Goal: Information Seeking & Learning: Learn about a topic

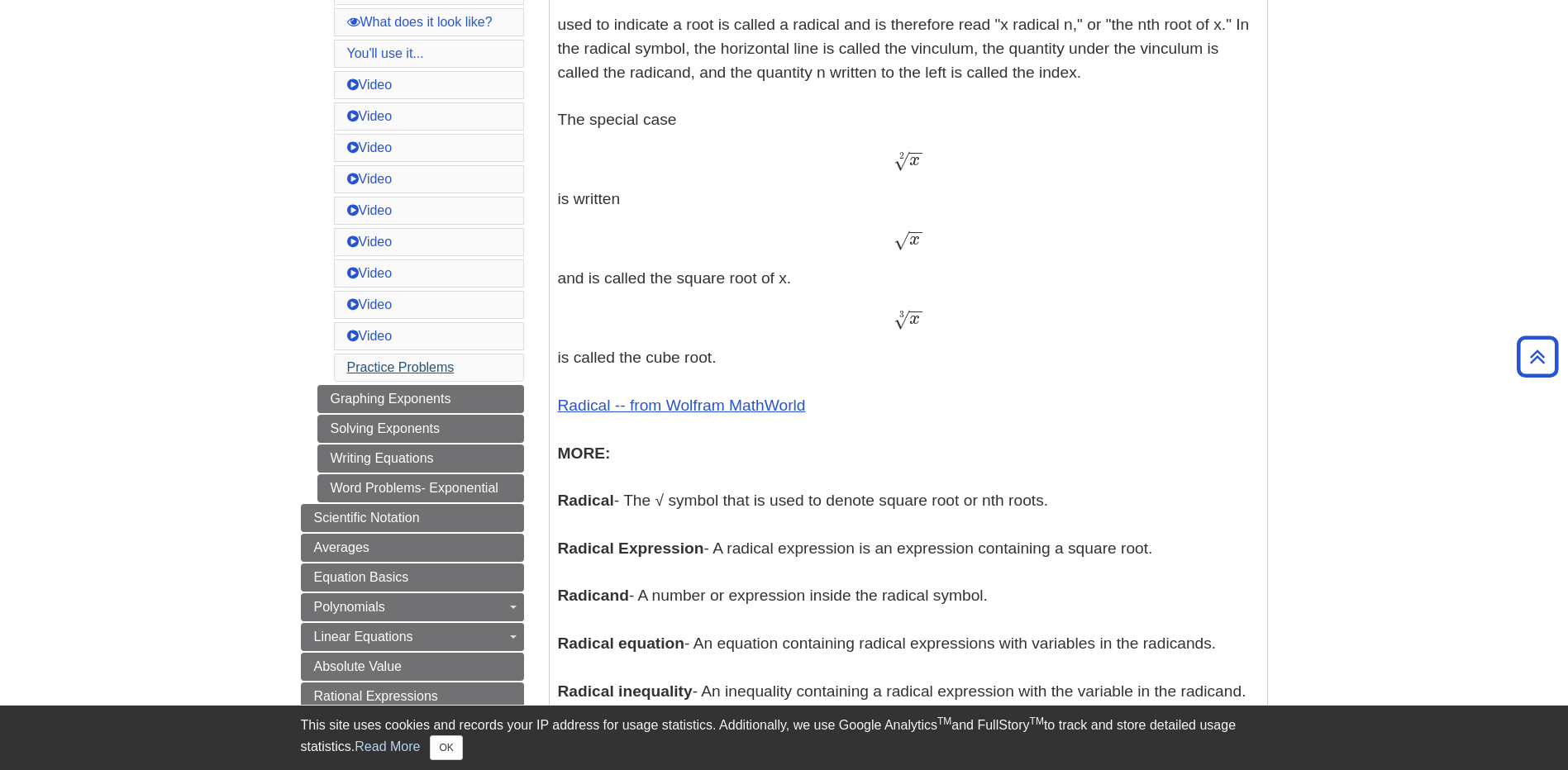
scroll to position [661, 0]
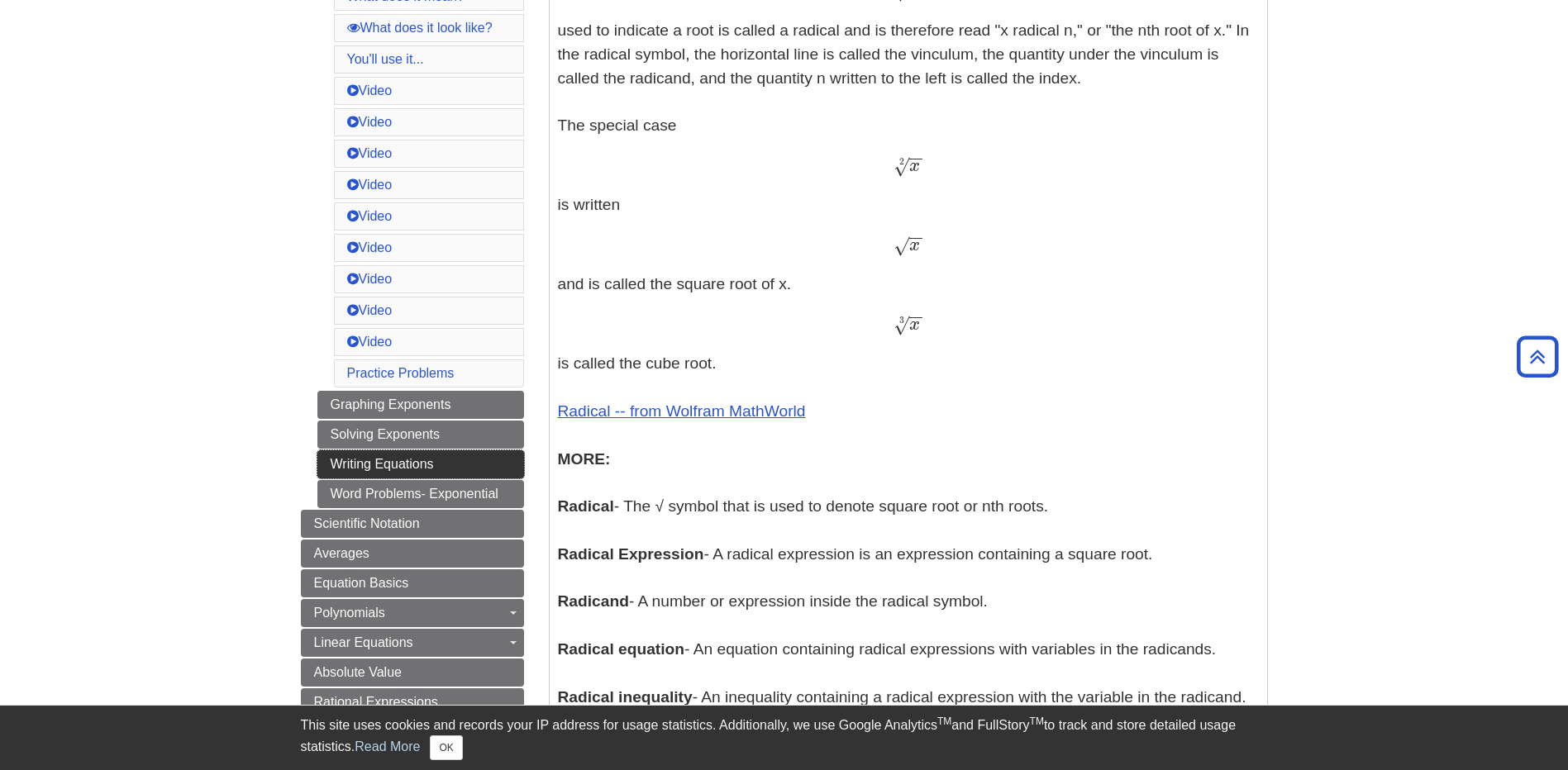
click at [386, 454] on link "Writing Equations" at bounding box center [421, 465] width 207 height 28
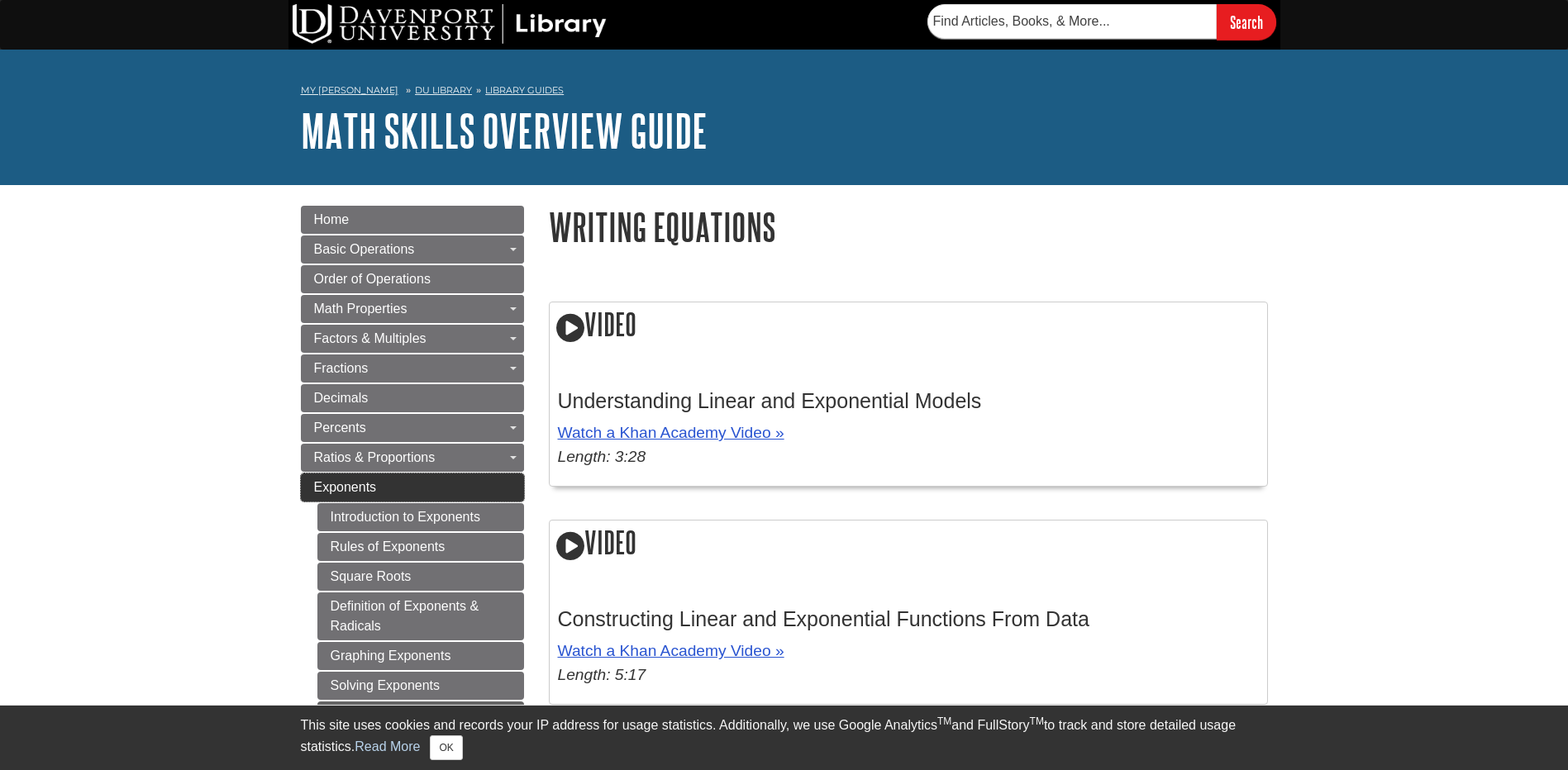
click at [385, 491] on link "Exponents" at bounding box center [412, 488] width 223 height 28
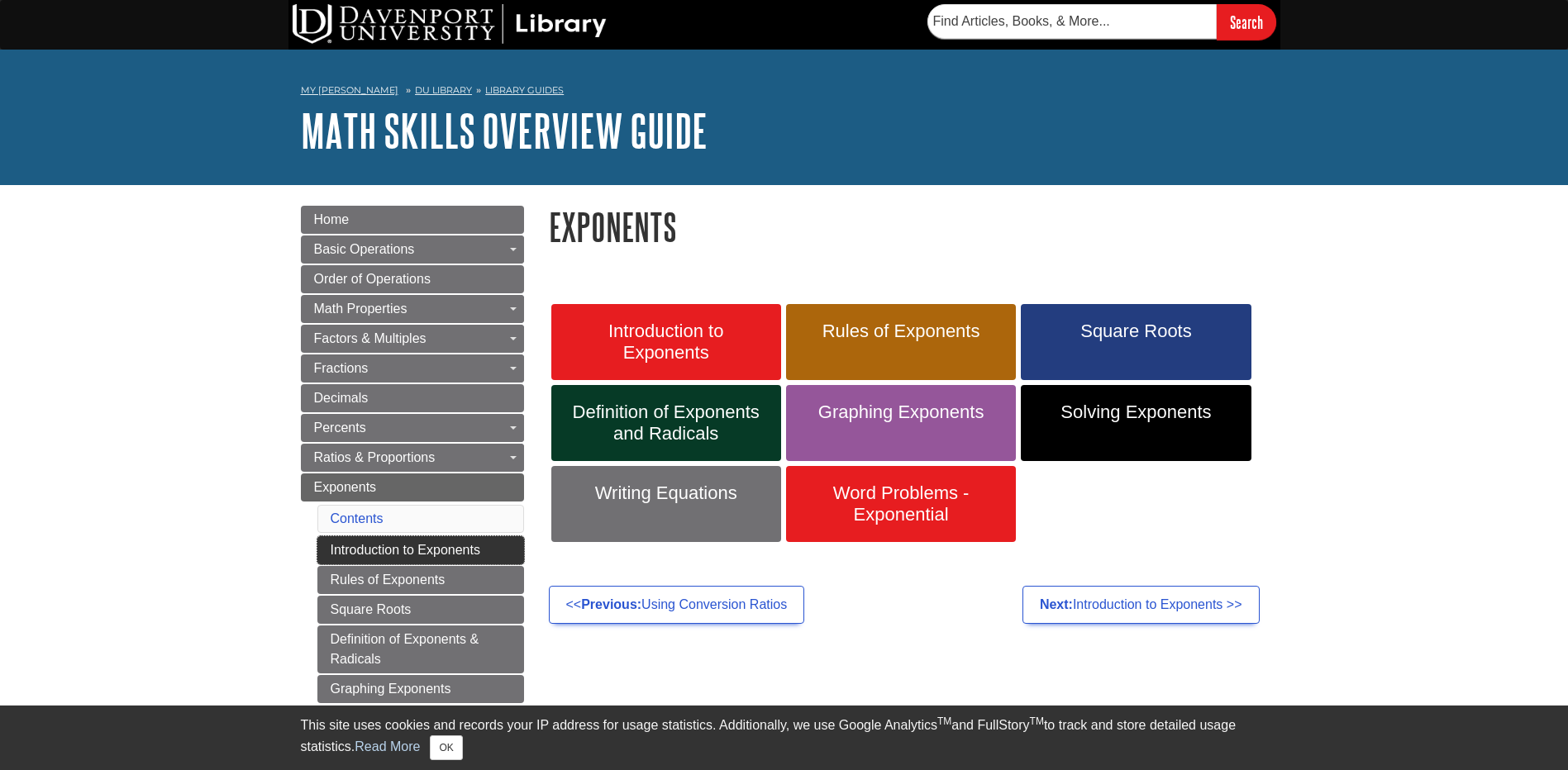
click at [392, 540] on link "Introduction to Exponents" at bounding box center [421, 550] width 207 height 28
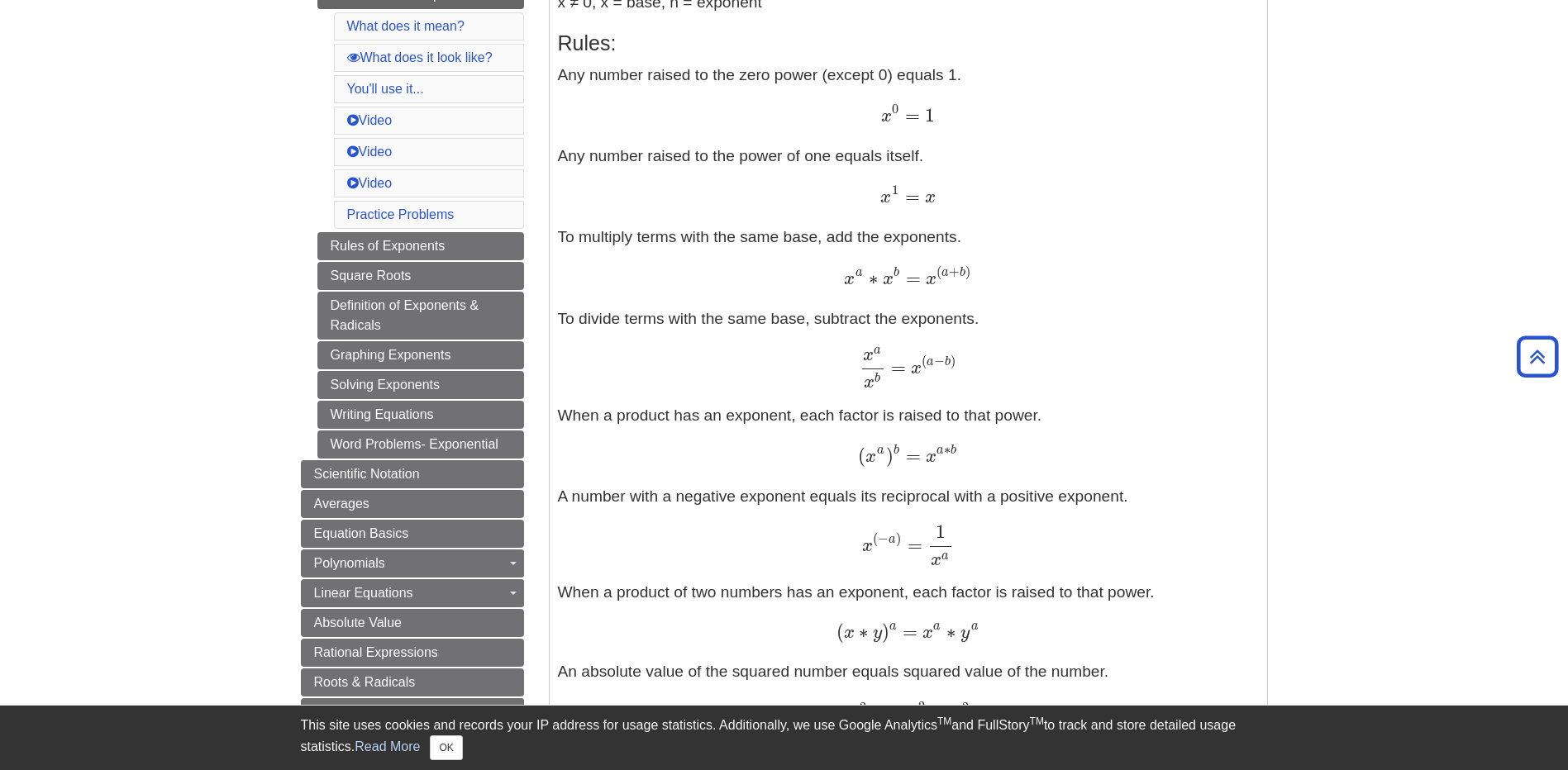
scroll to position [496, 0]
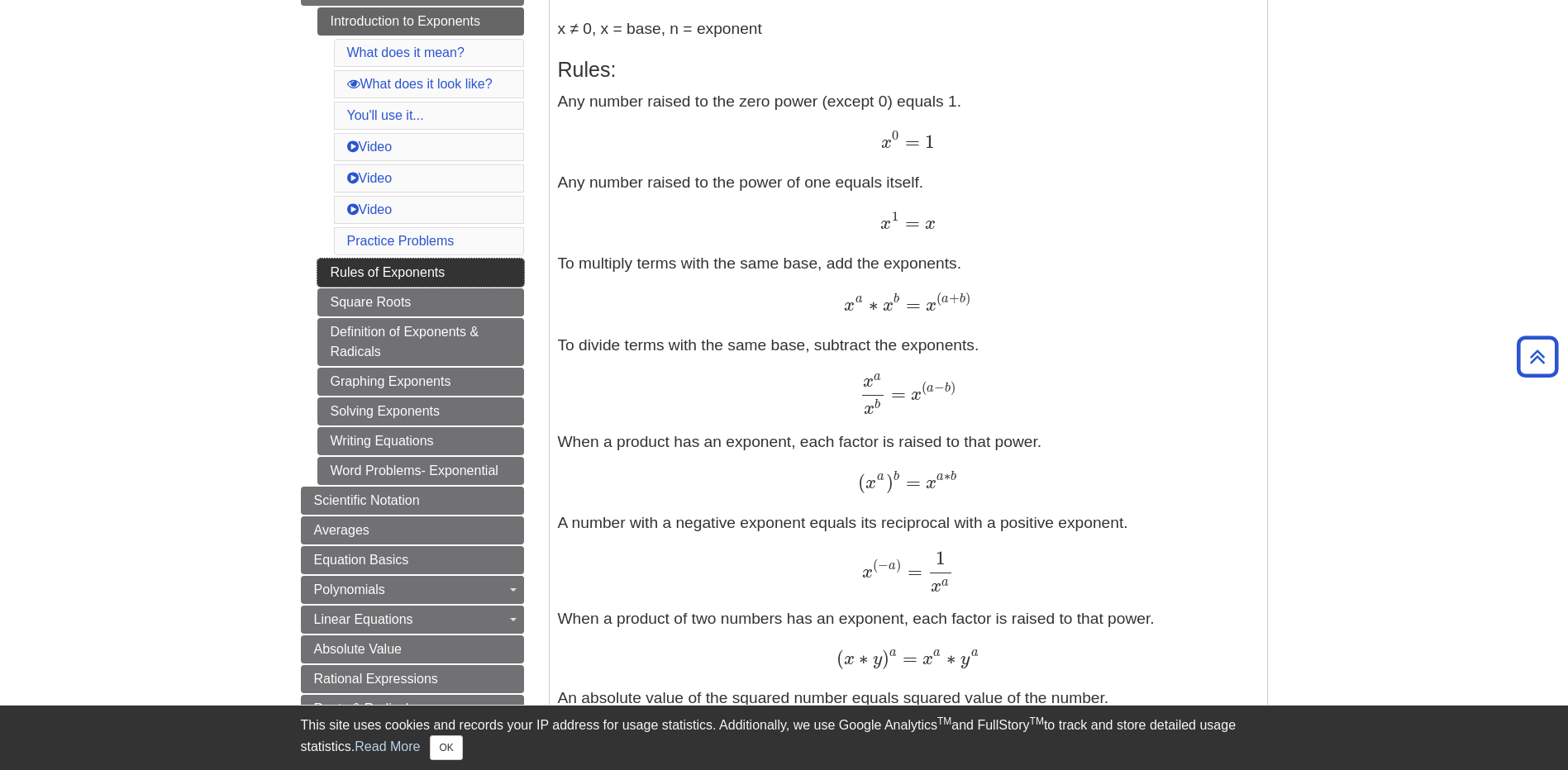
click at [397, 277] on link "Rules of Exponents" at bounding box center [421, 273] width 207 height 28
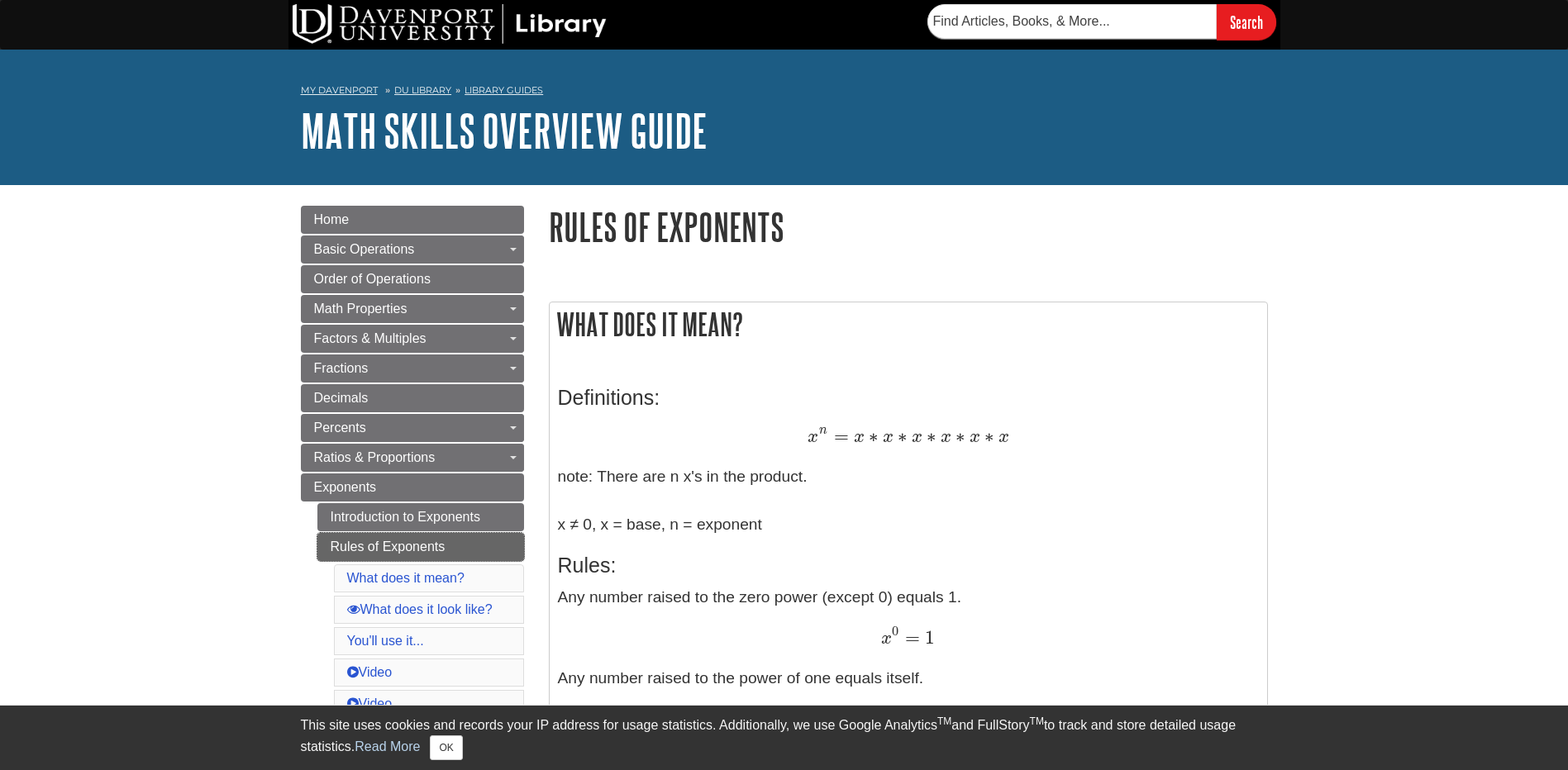
click at [398, 547] on link "Rules of Exponents" at bounding box center [421, 547] width 207 height 28
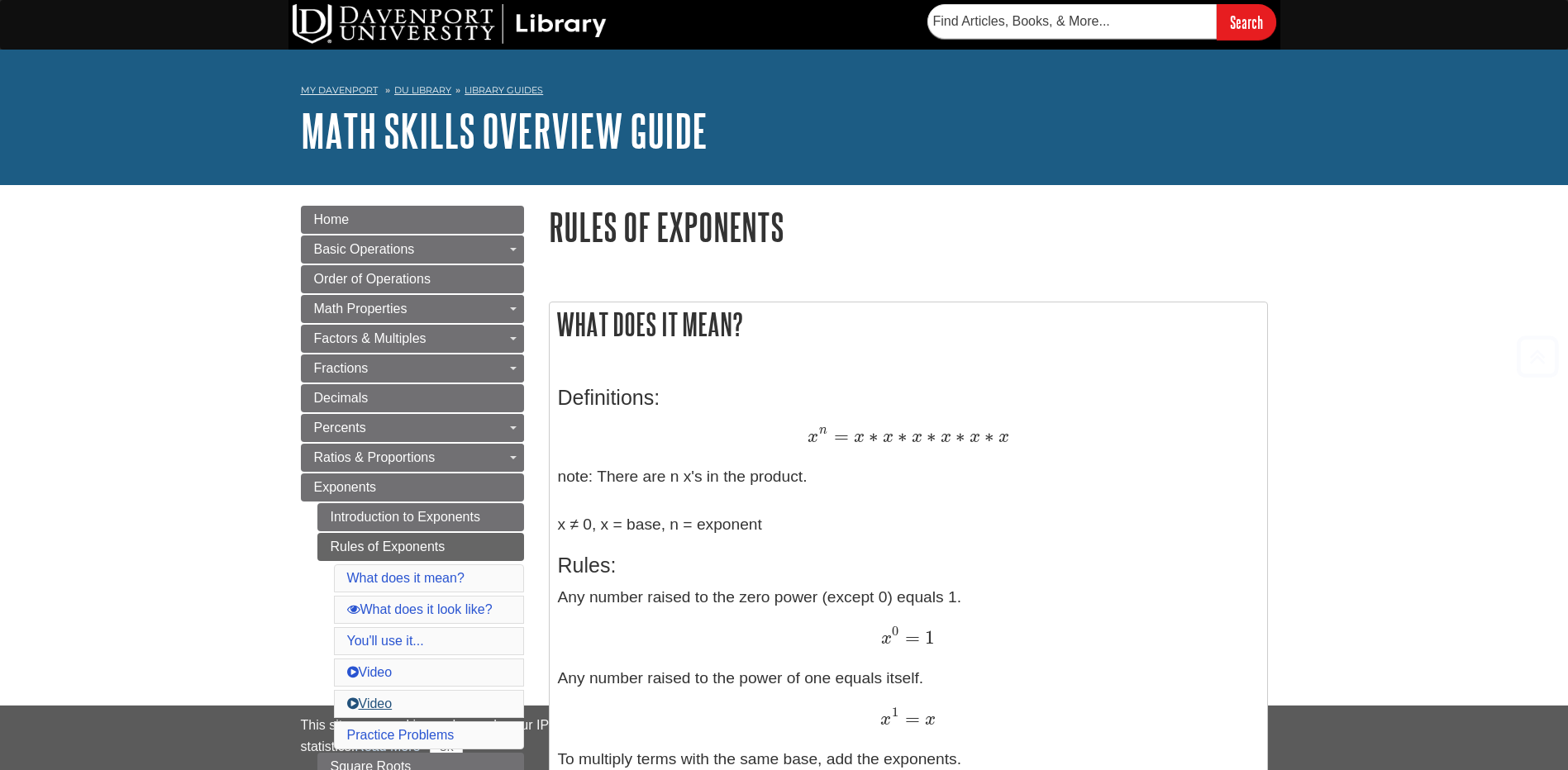
scroll to position [248, 0]
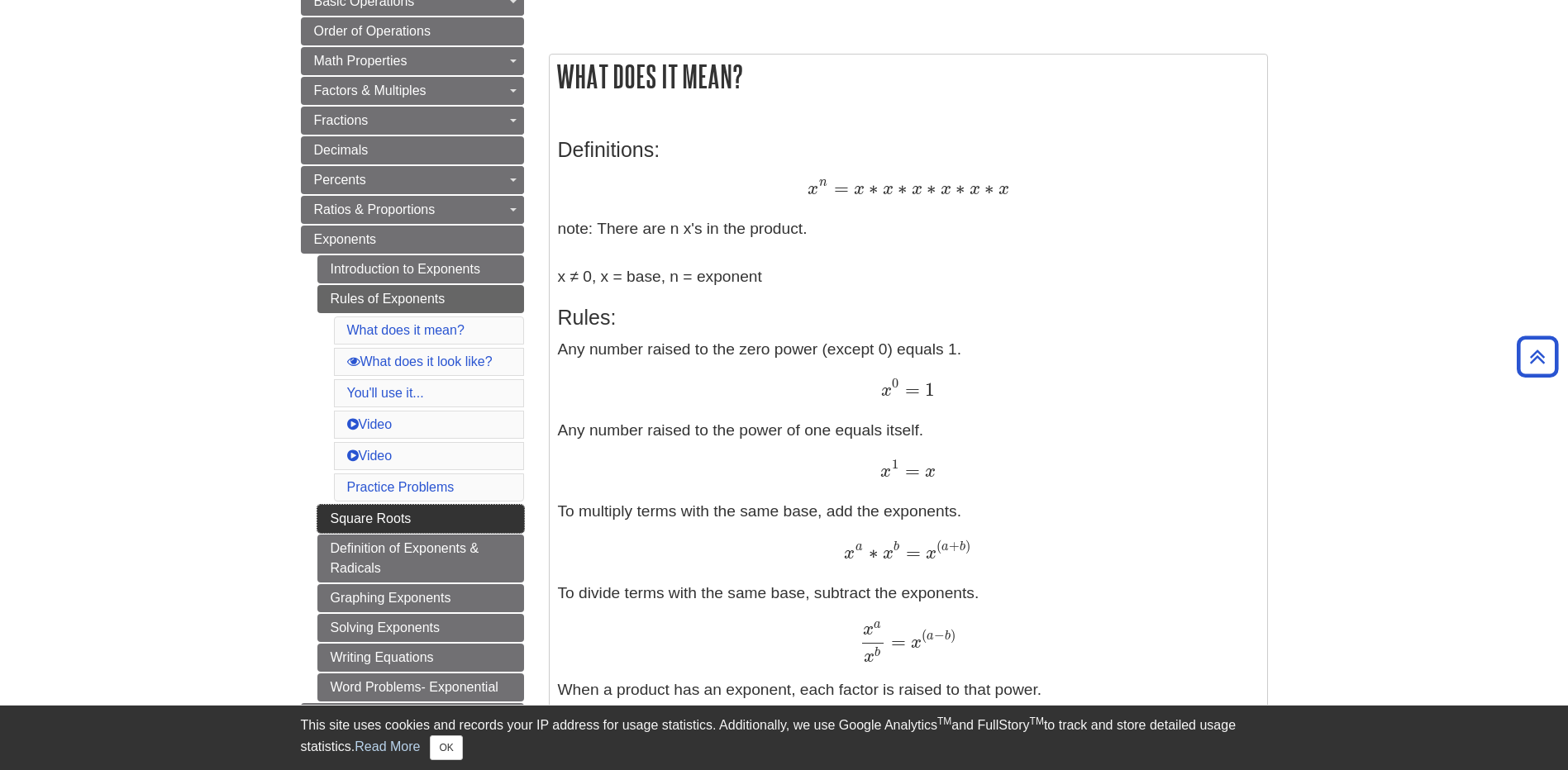
click at [399, 514] on link "Square Roots" at bounding box center [421, 519] width 207 height 28
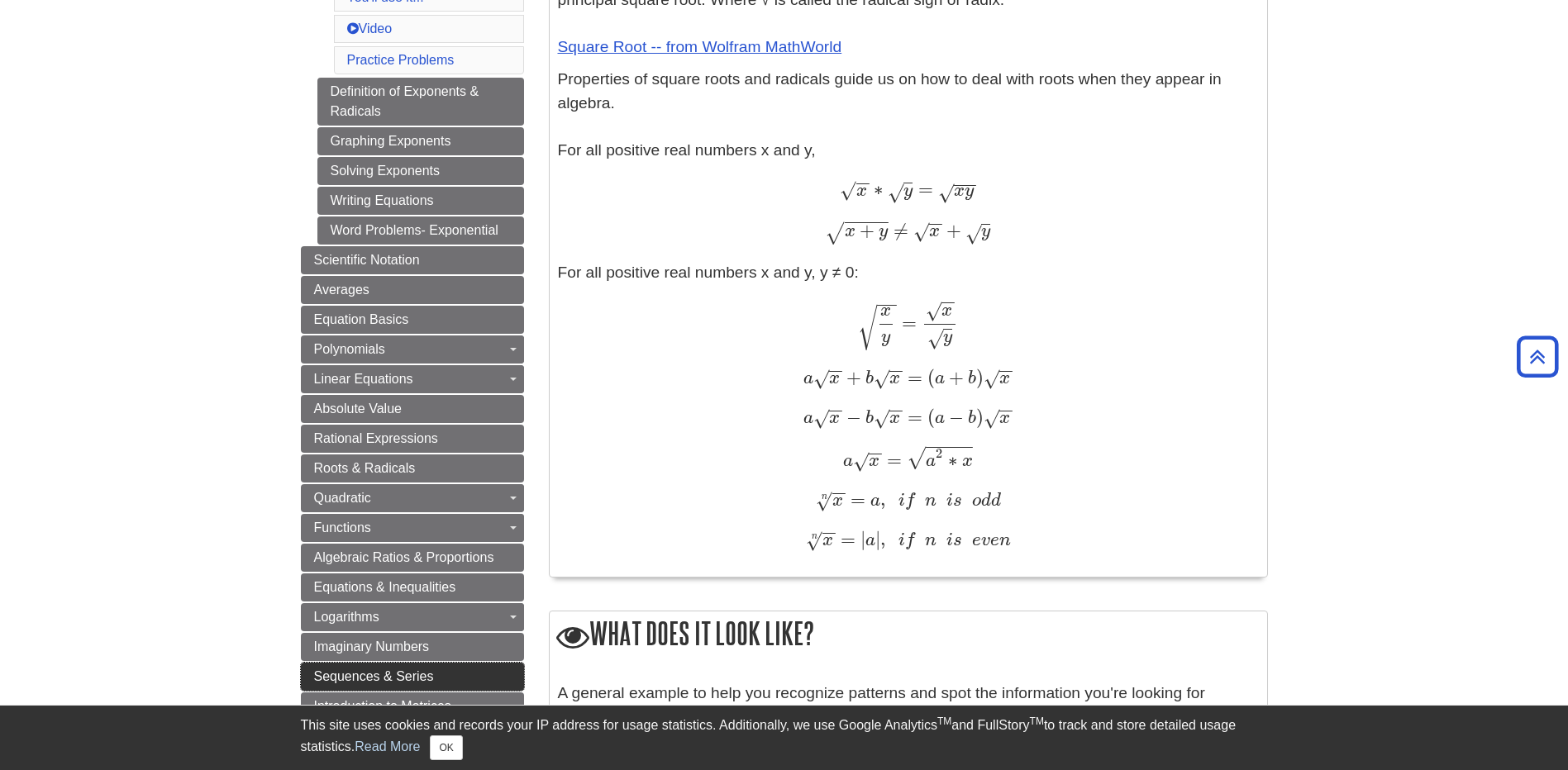
scroll to position [661, 0]
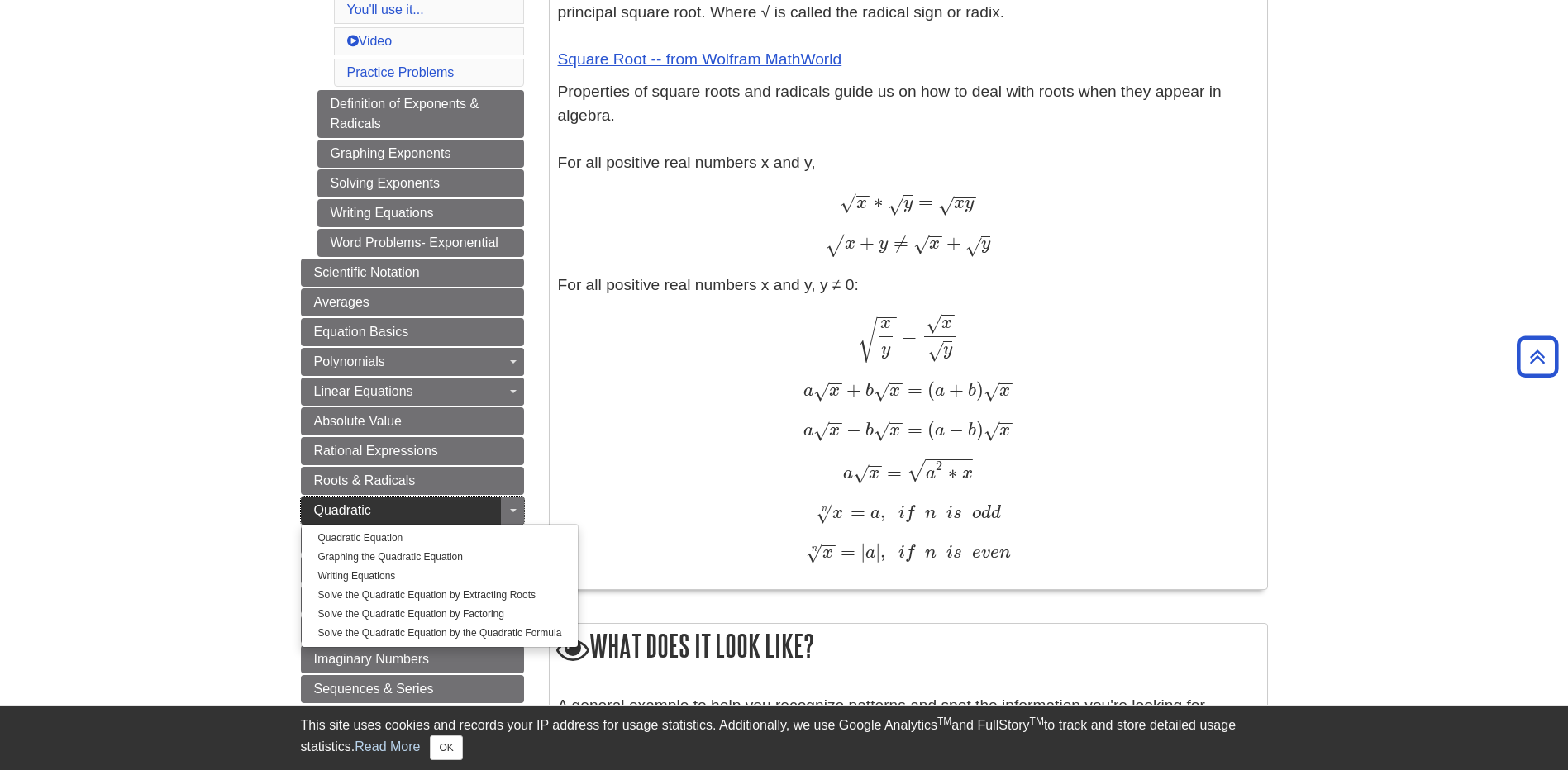
click at [370, 506] on span "Quadratic" at bounding box center [343, 510] width 57 height 14
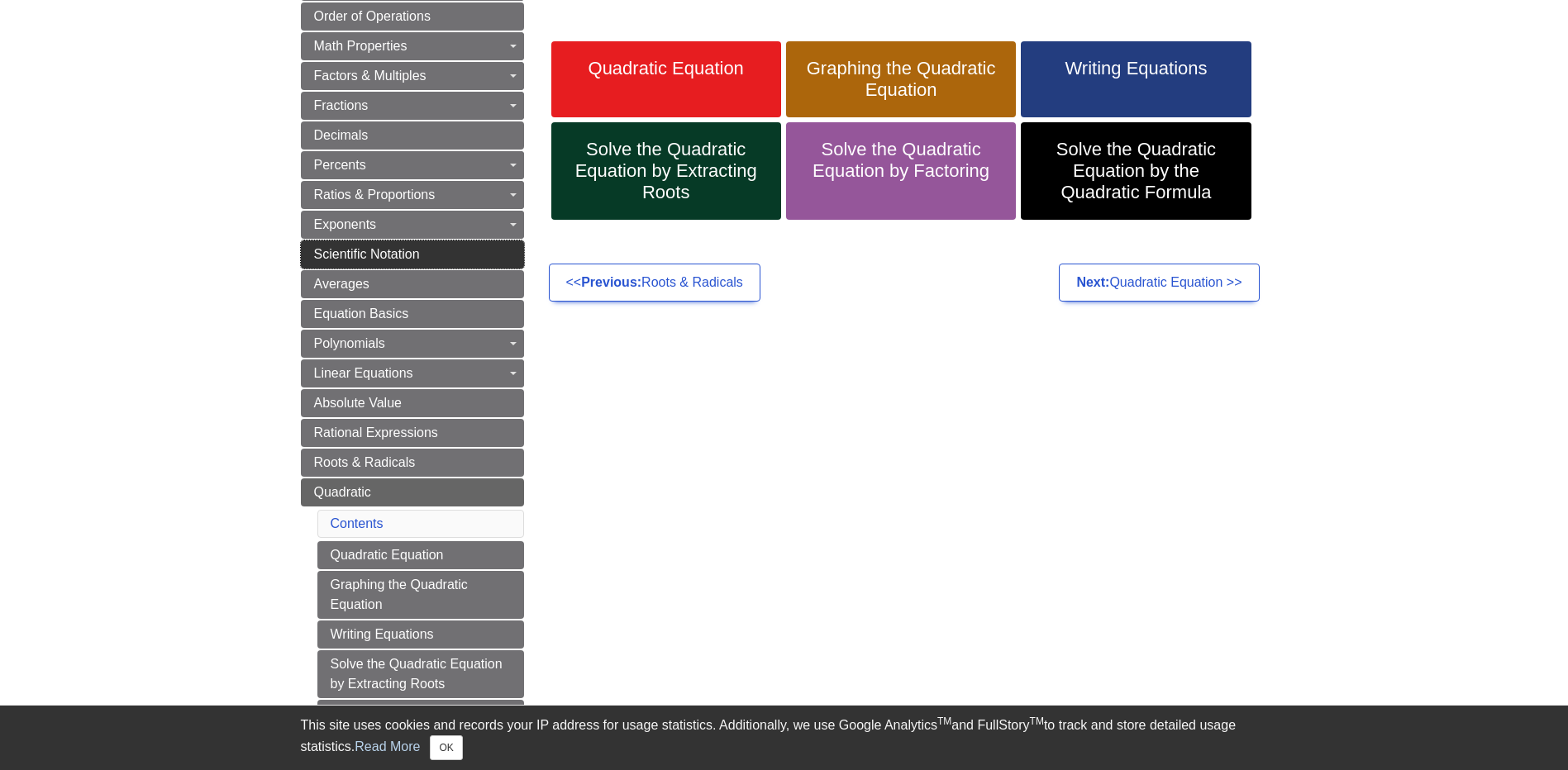
scroll to position [413, 0]
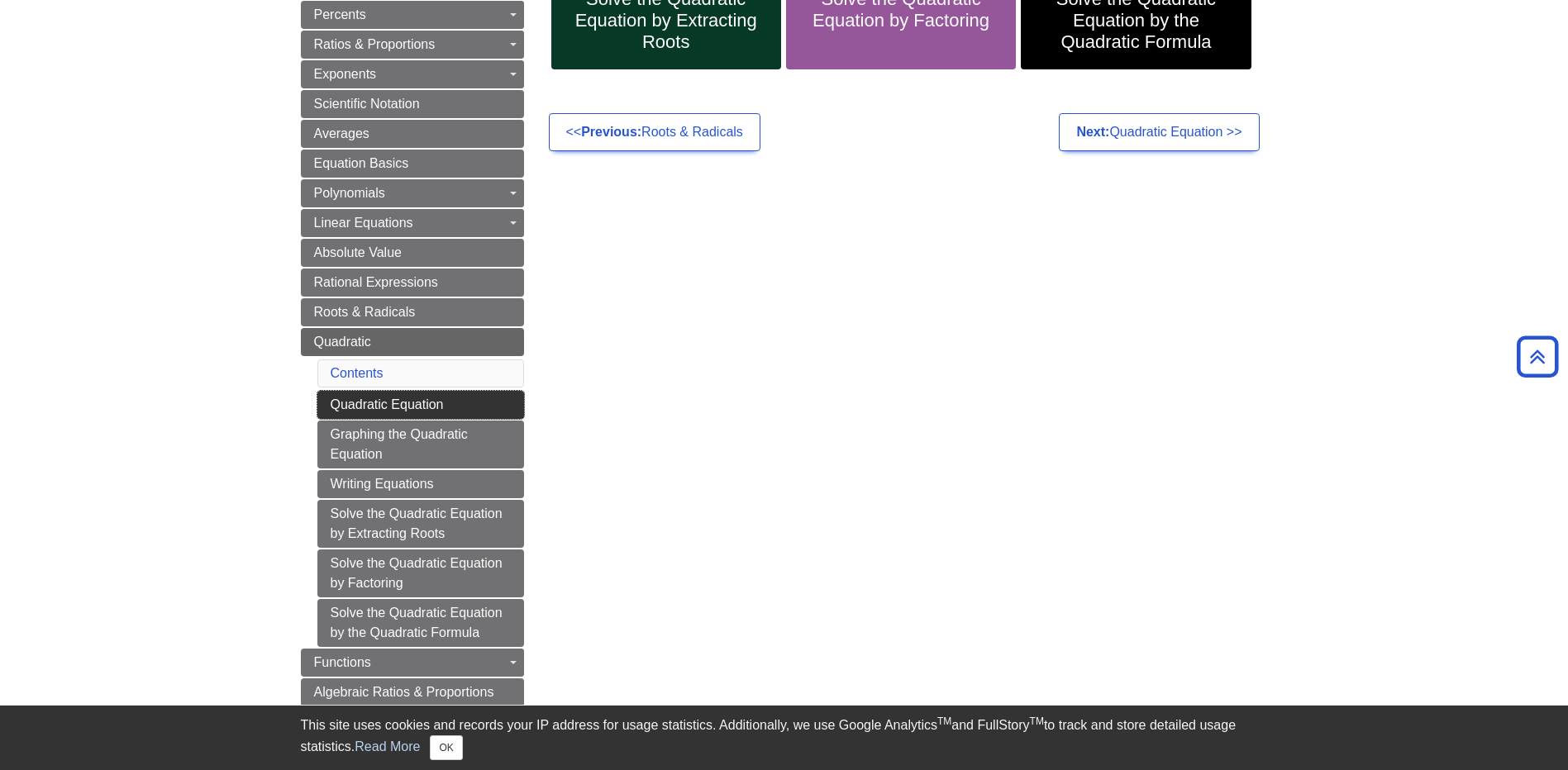
click at [459, 400] on link "Quadratic Equation" at bounding box center [421, 406] width 207 height 28
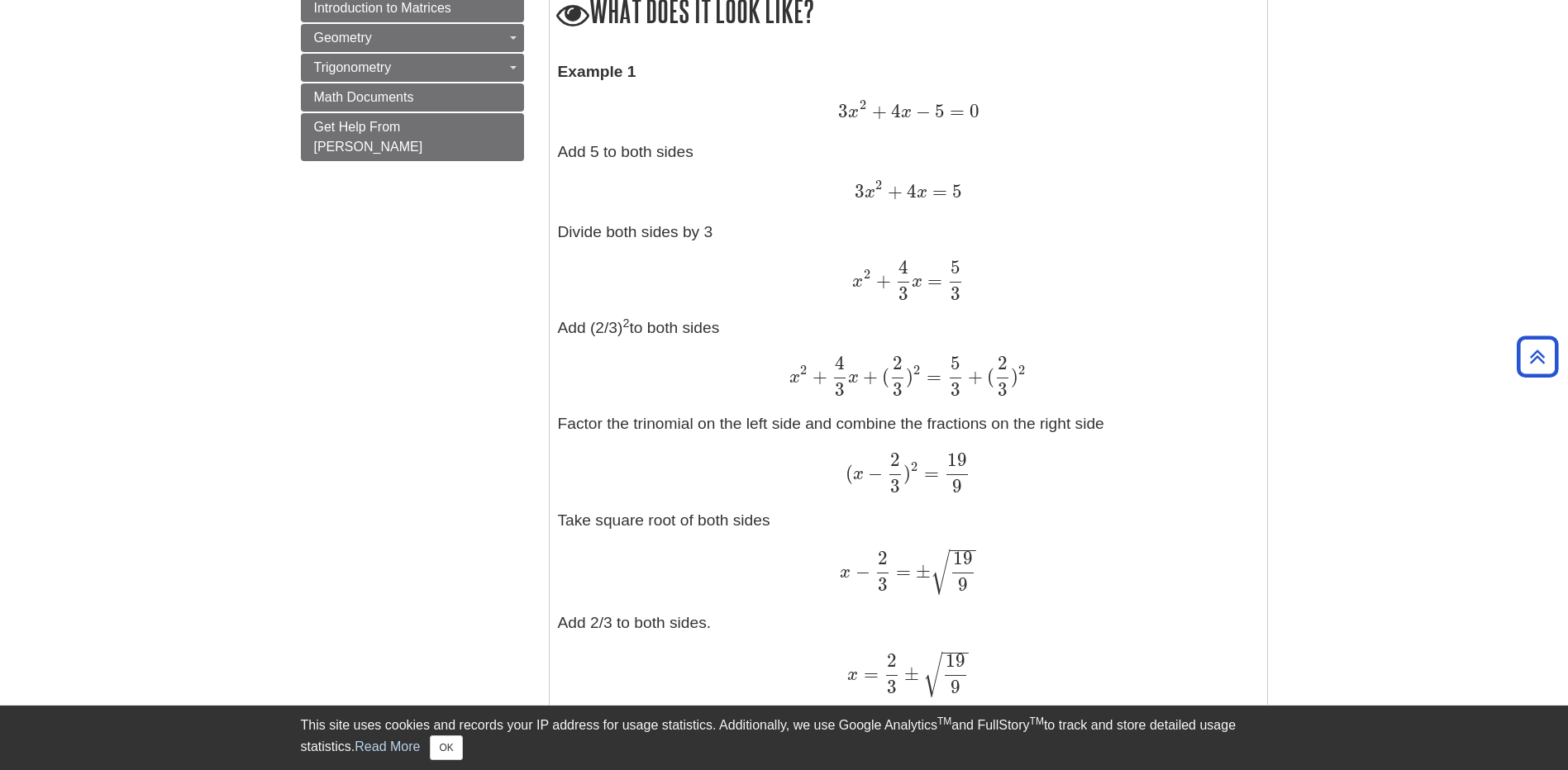
scroll to position [1570, 0]
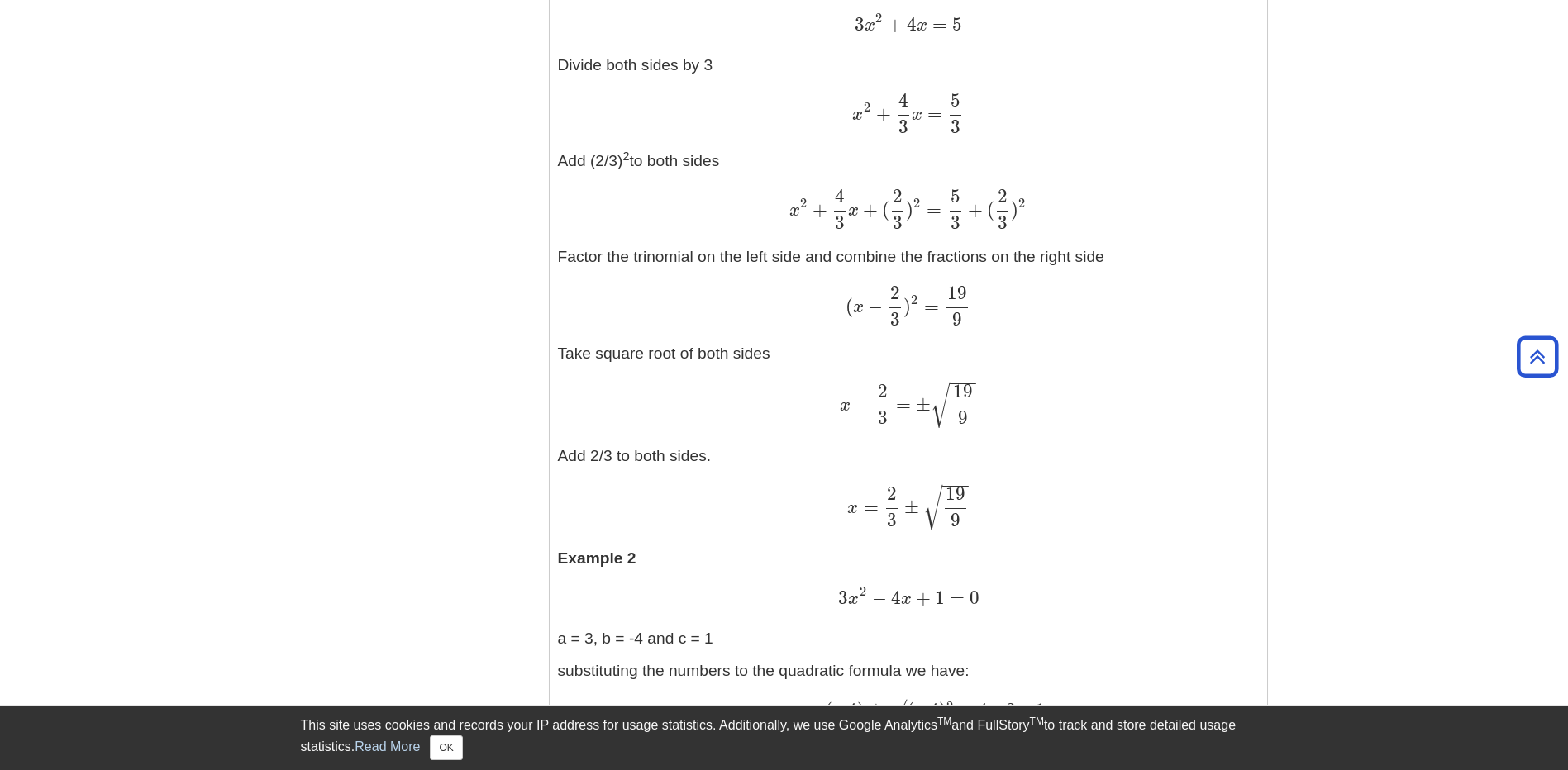
click at [951, 494] on span "19" at bounding box center [955, 494] width 20 height 23
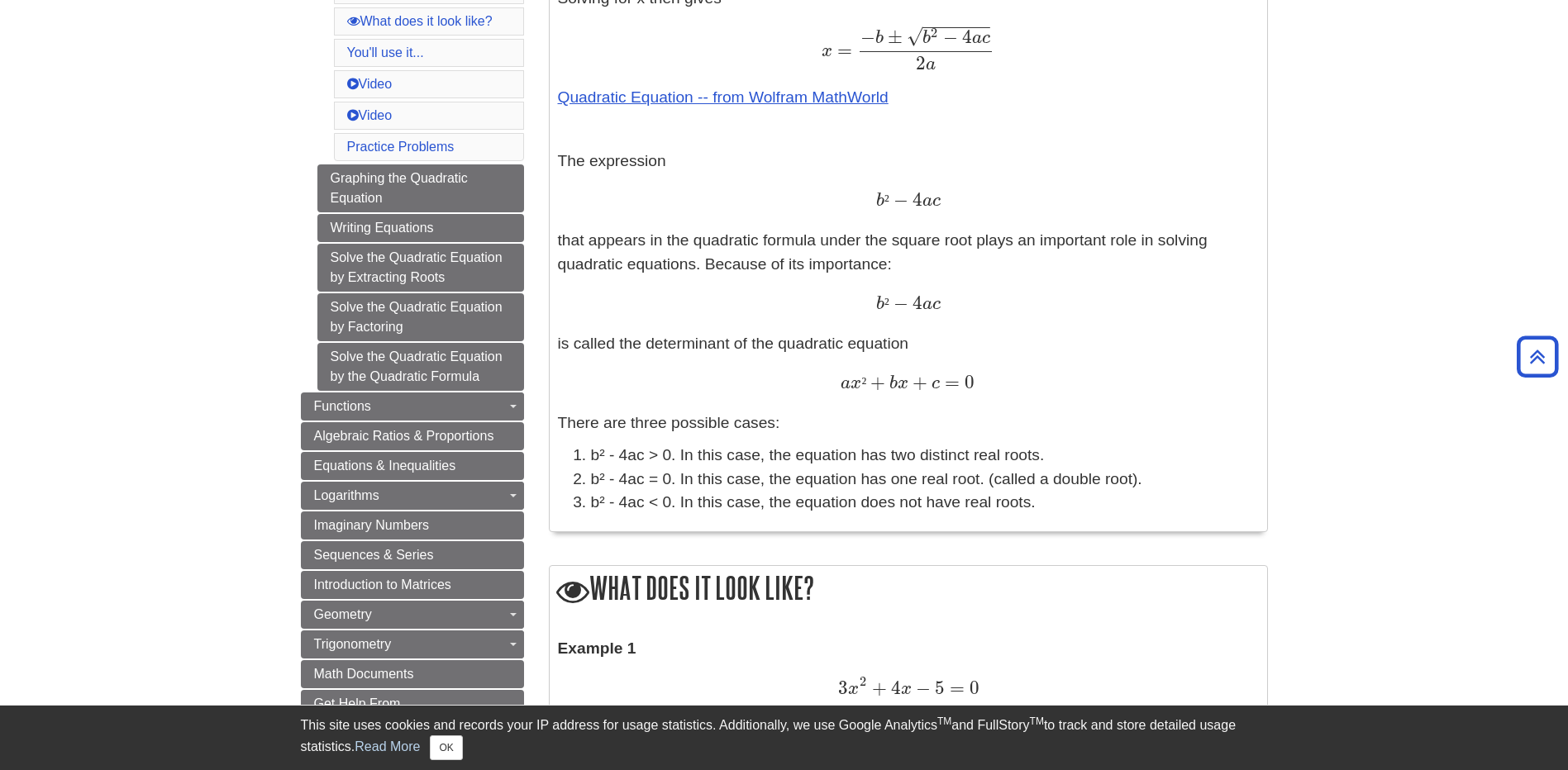
scroll to position [578, 0]
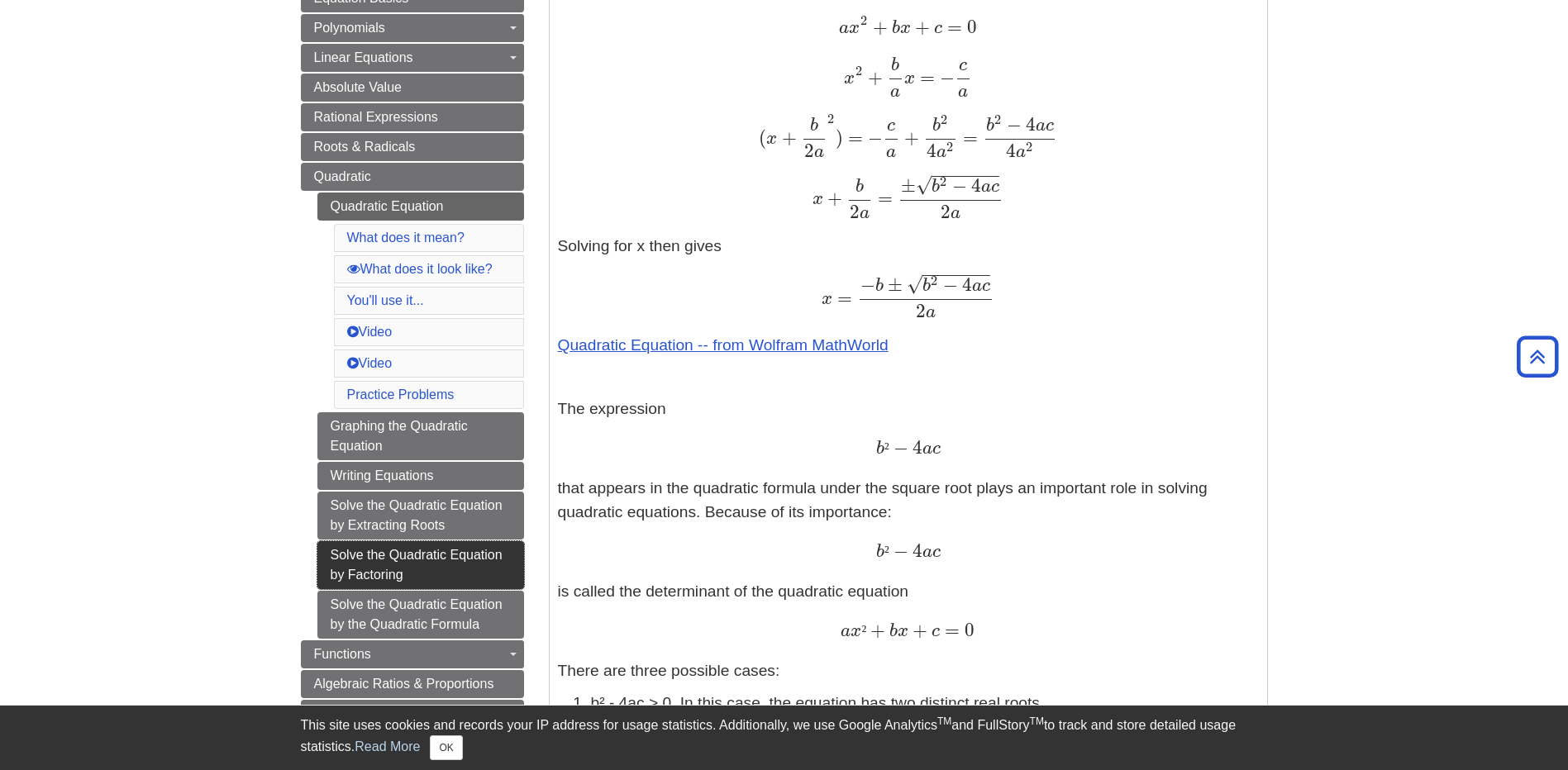
click at [372, 561] on link "Solve the Quadratic Equation by Factoring" at bounding box center [421, 565] width 207 height 48
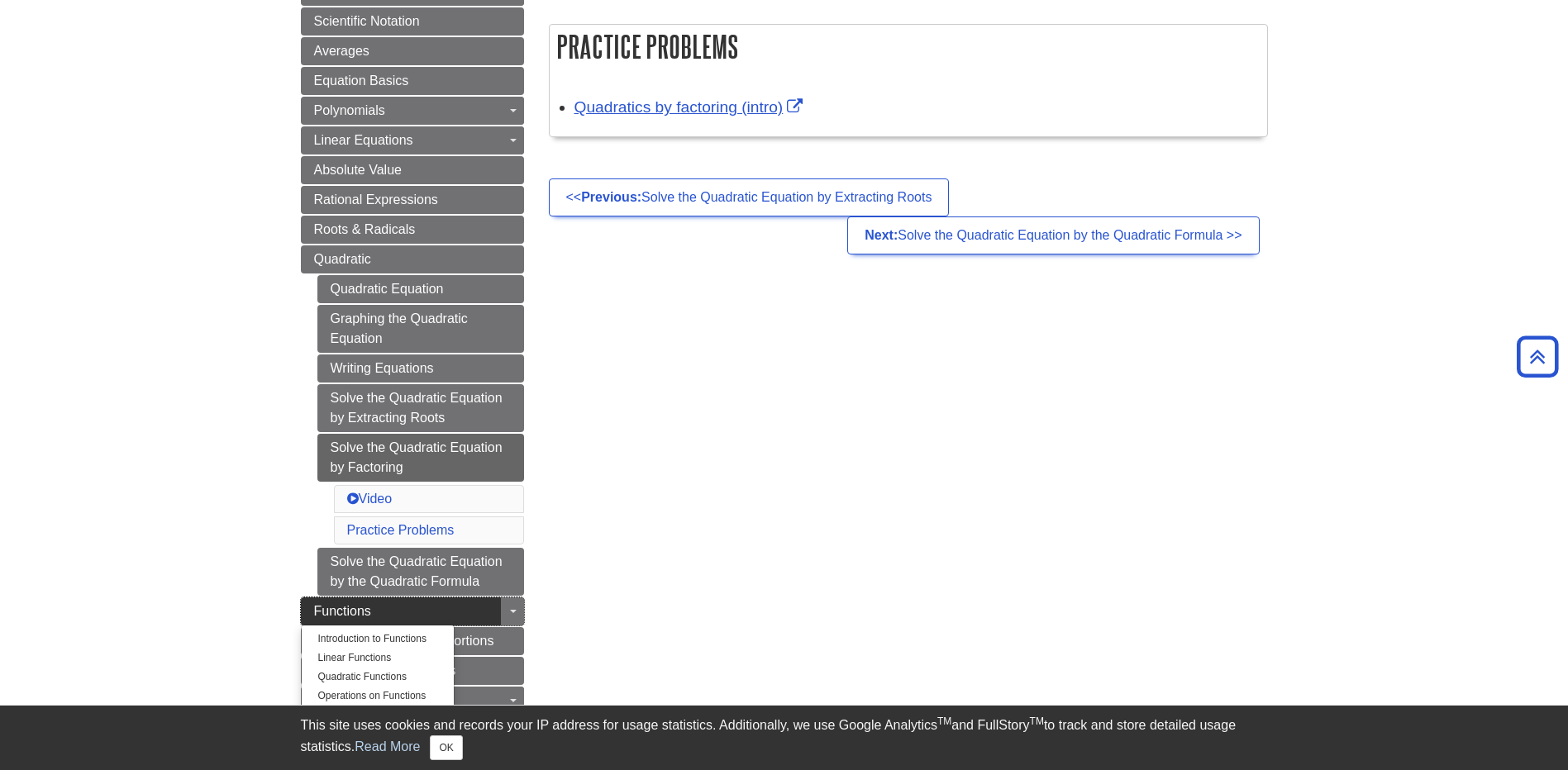
scroll to position [661, 0]
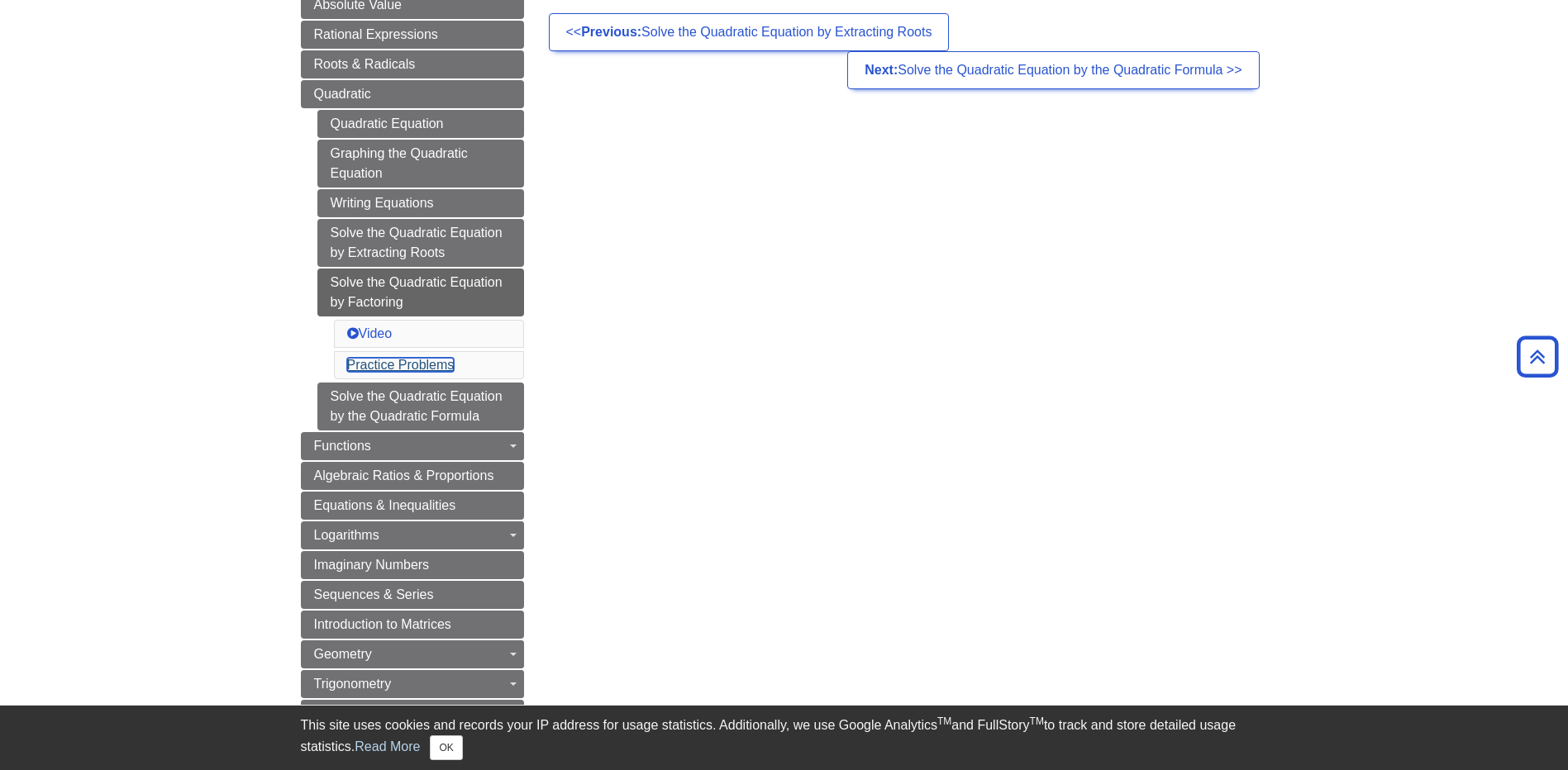
click at [400, 370] on link "Practice Problems" at bounding box center [401, 364] width 107 height 14
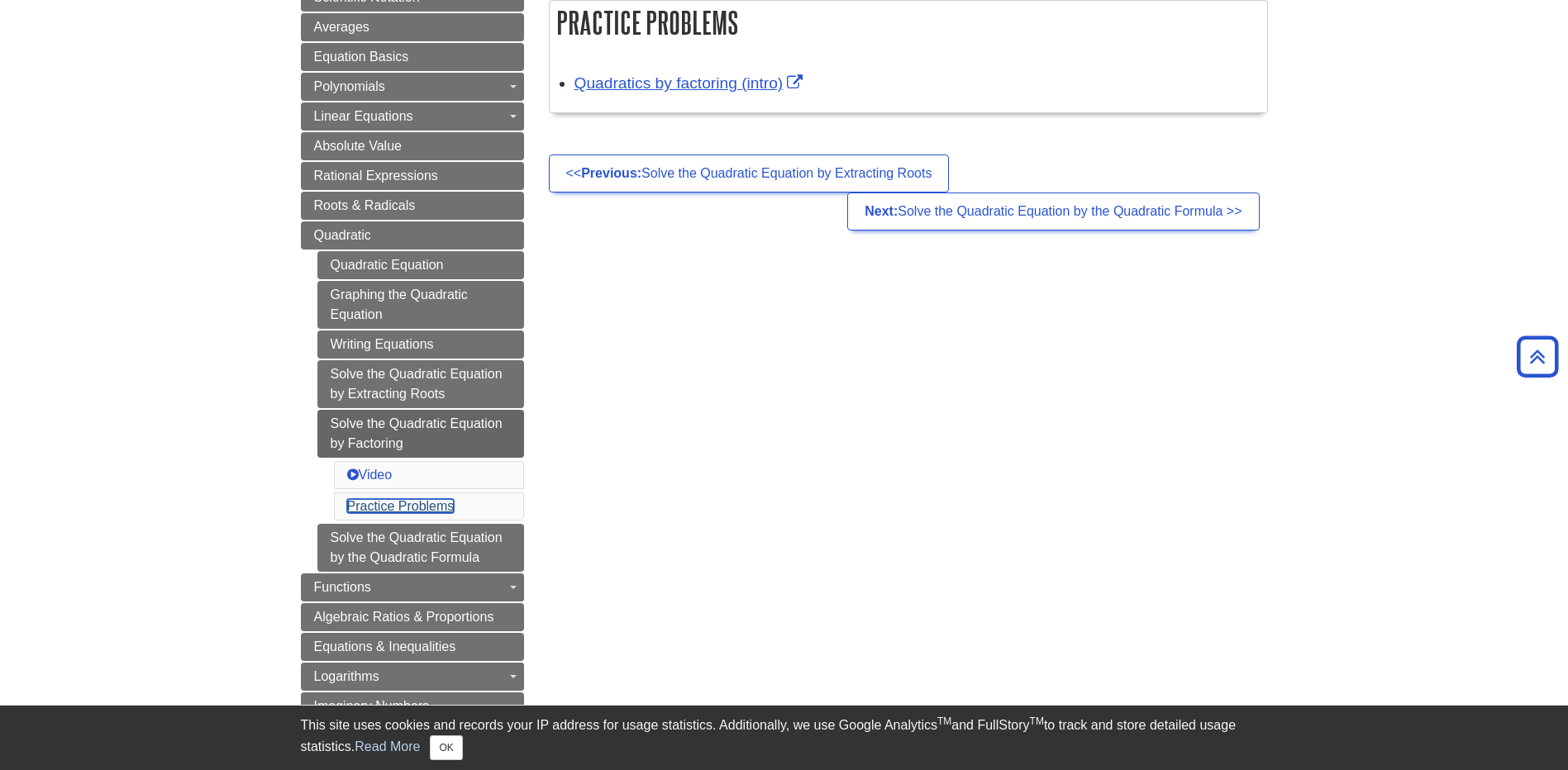
click at [401, 504] on link "Practice Problems" at bounding box center [401, 506] width 107 height 14
click at [368, 540] on link "Solve the Quadratic Equation by the Quadratic Formula" at bounding box center [421, 547] width 207 height 48
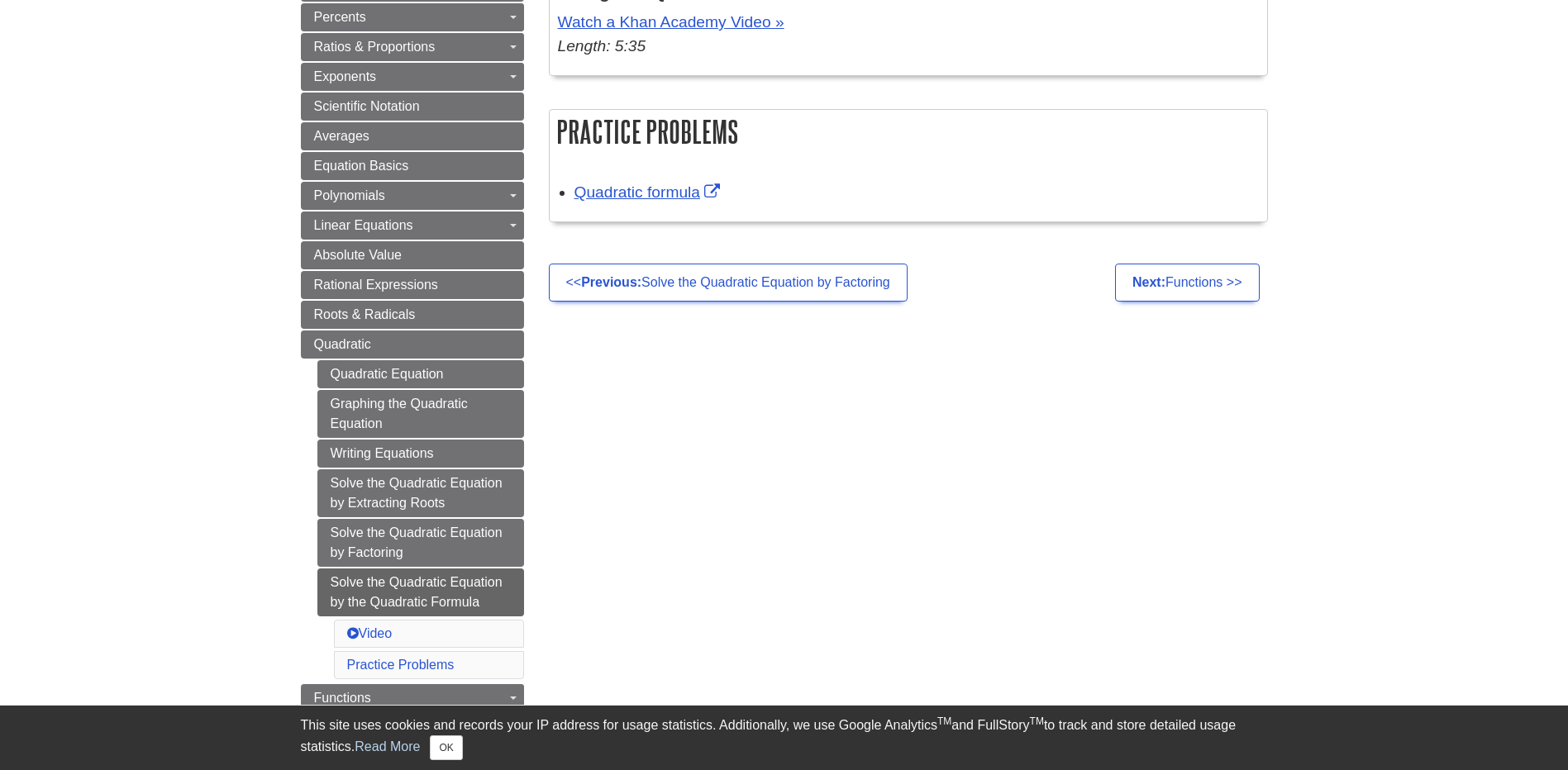
scroll to position [413, 0]
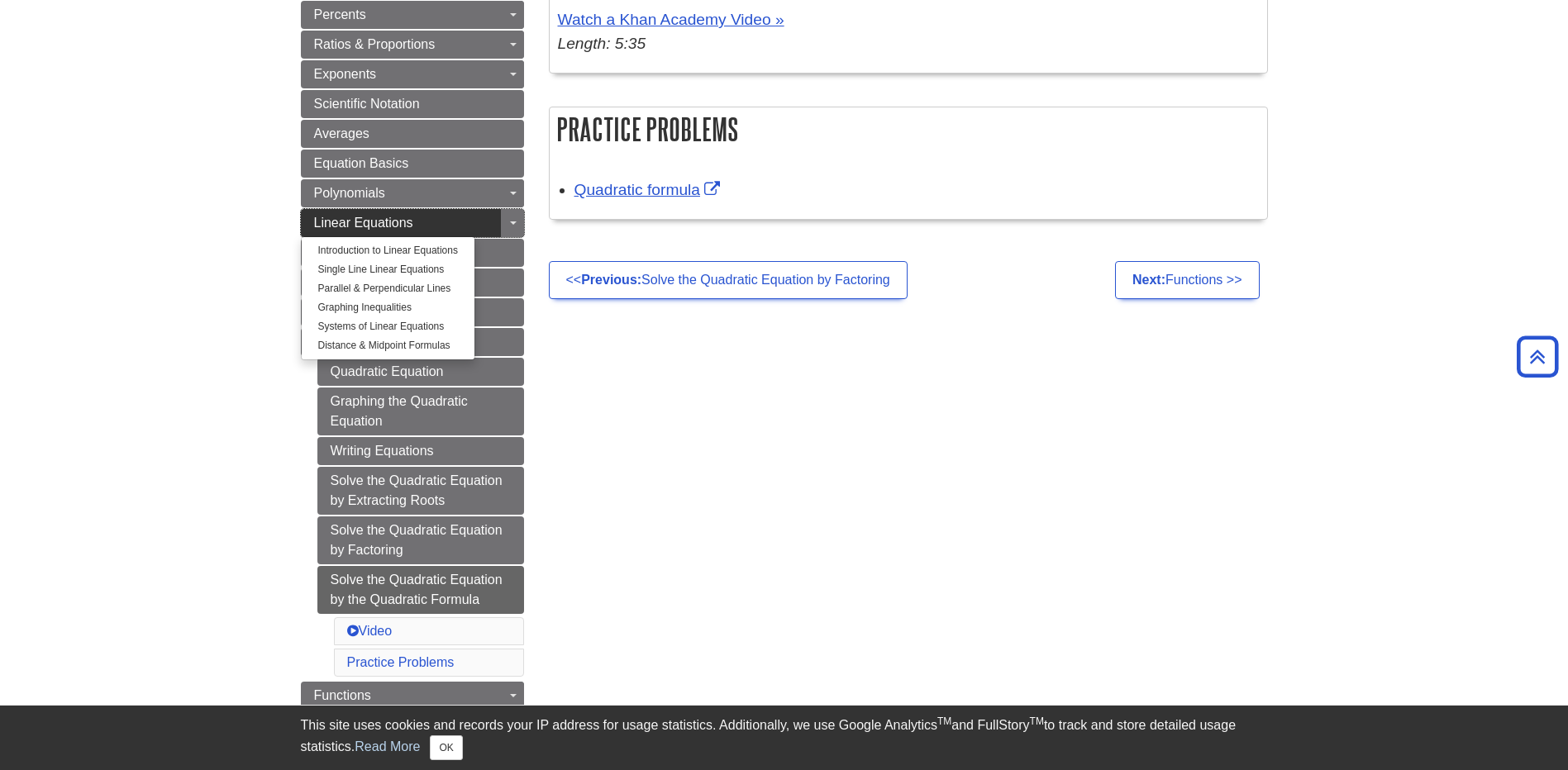
click at [427, 218] on link "Linear Equations" at bounding box center [412, 224] width 223 height 28
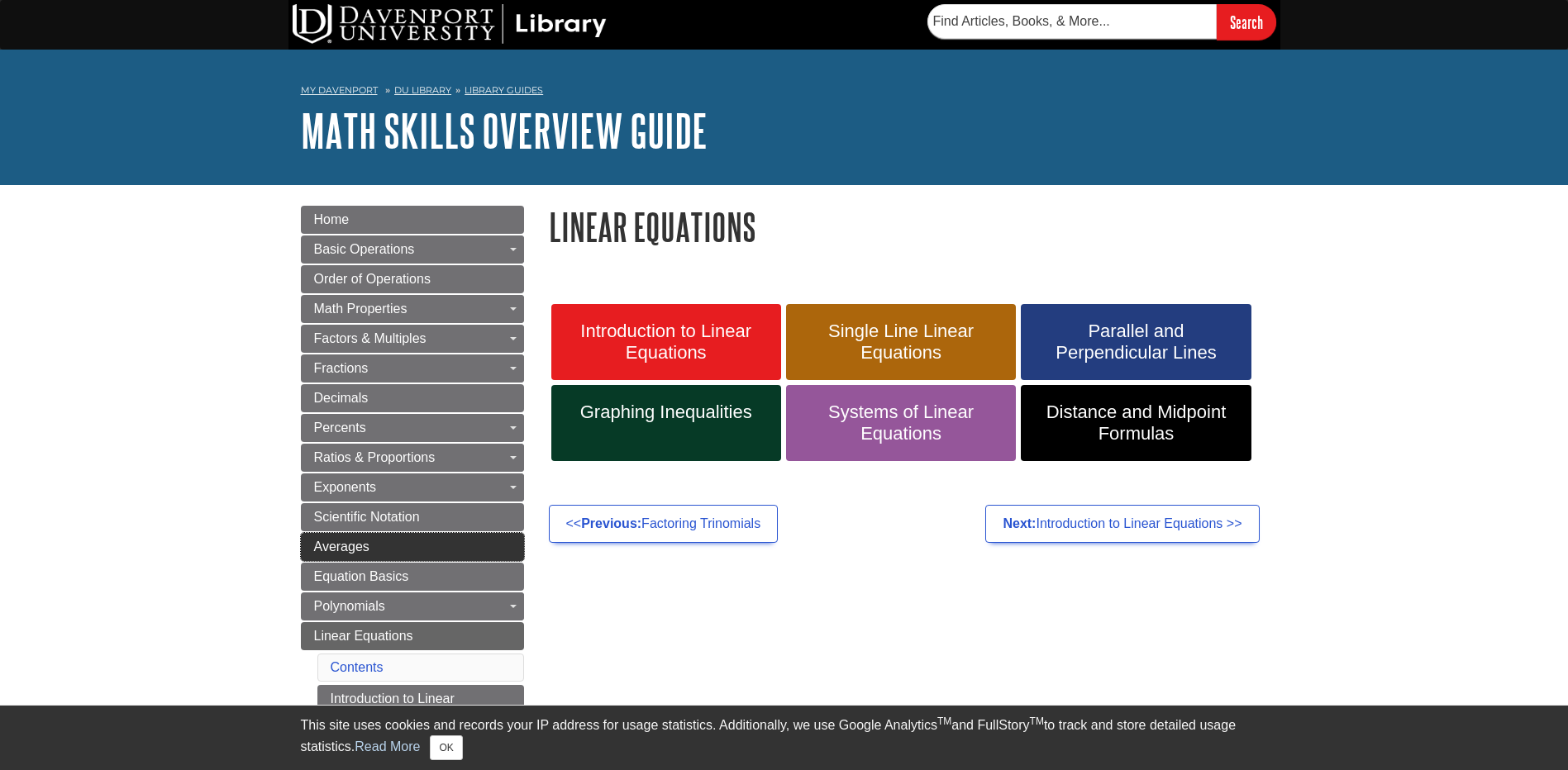
scroll to position [331, 0]
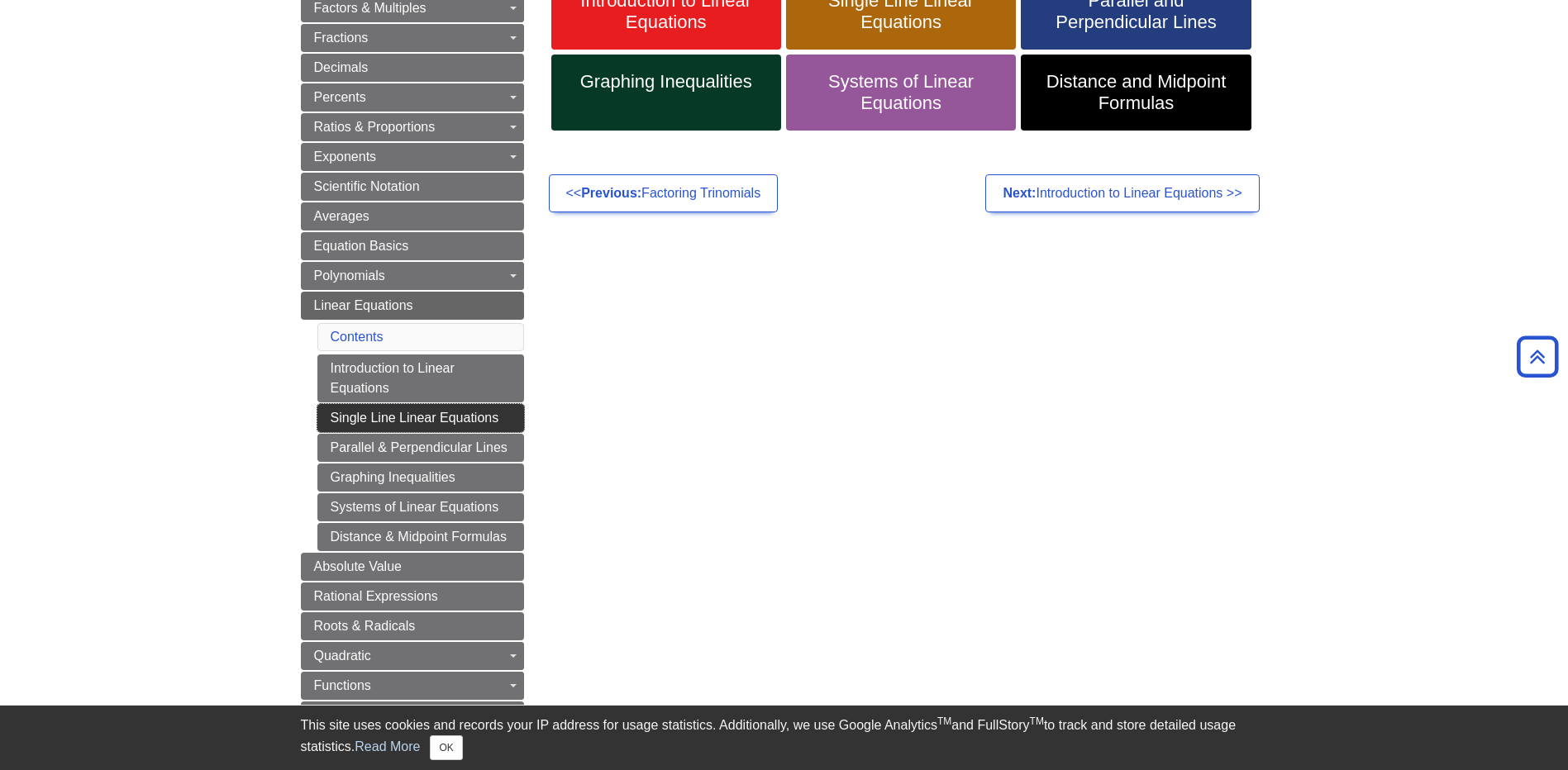
click at [380, 414] on link "Single Line Linear Equations" at bounding box center [421, 418] width 207 height 28
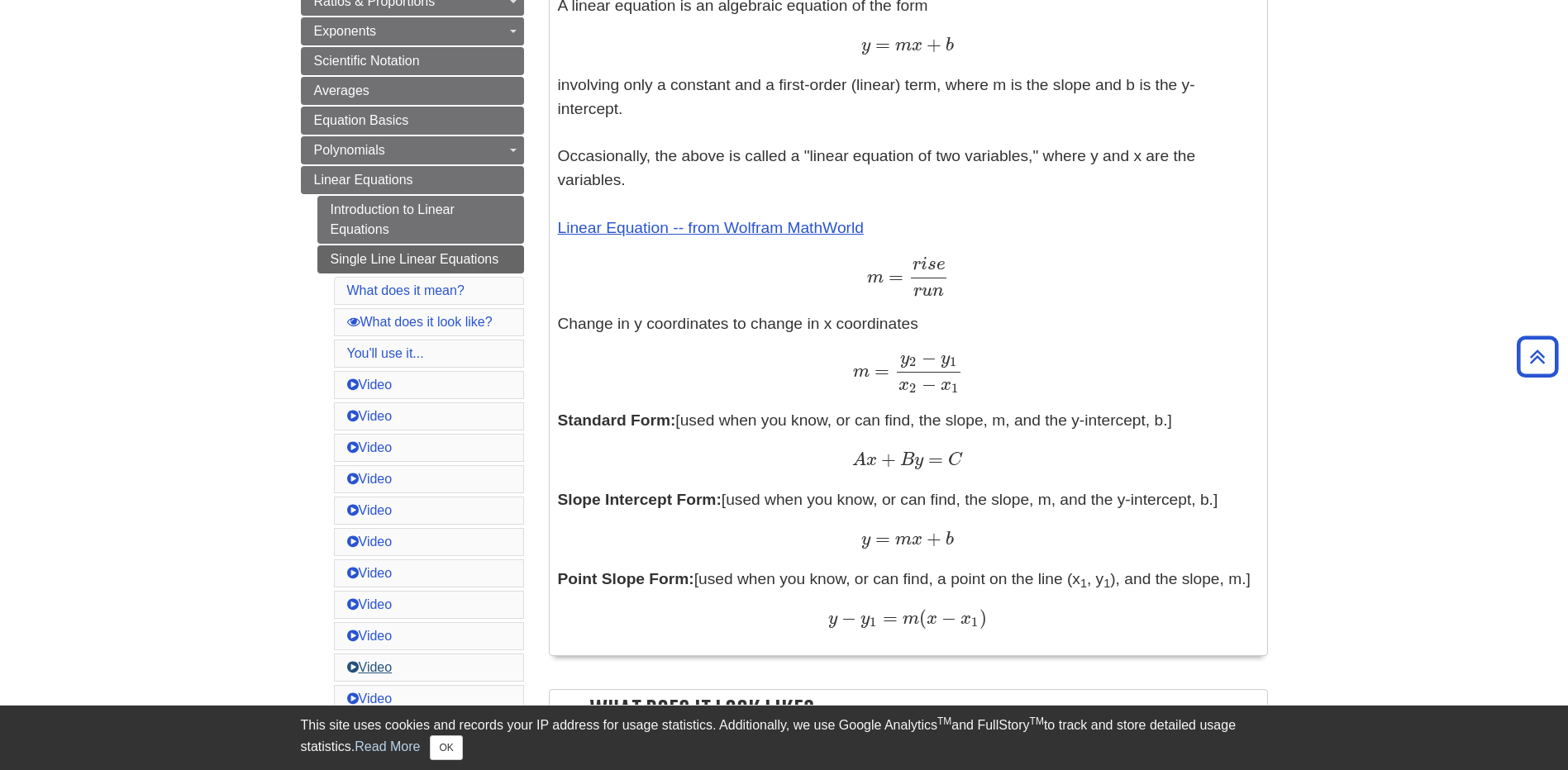
scroll to position [744, 0]
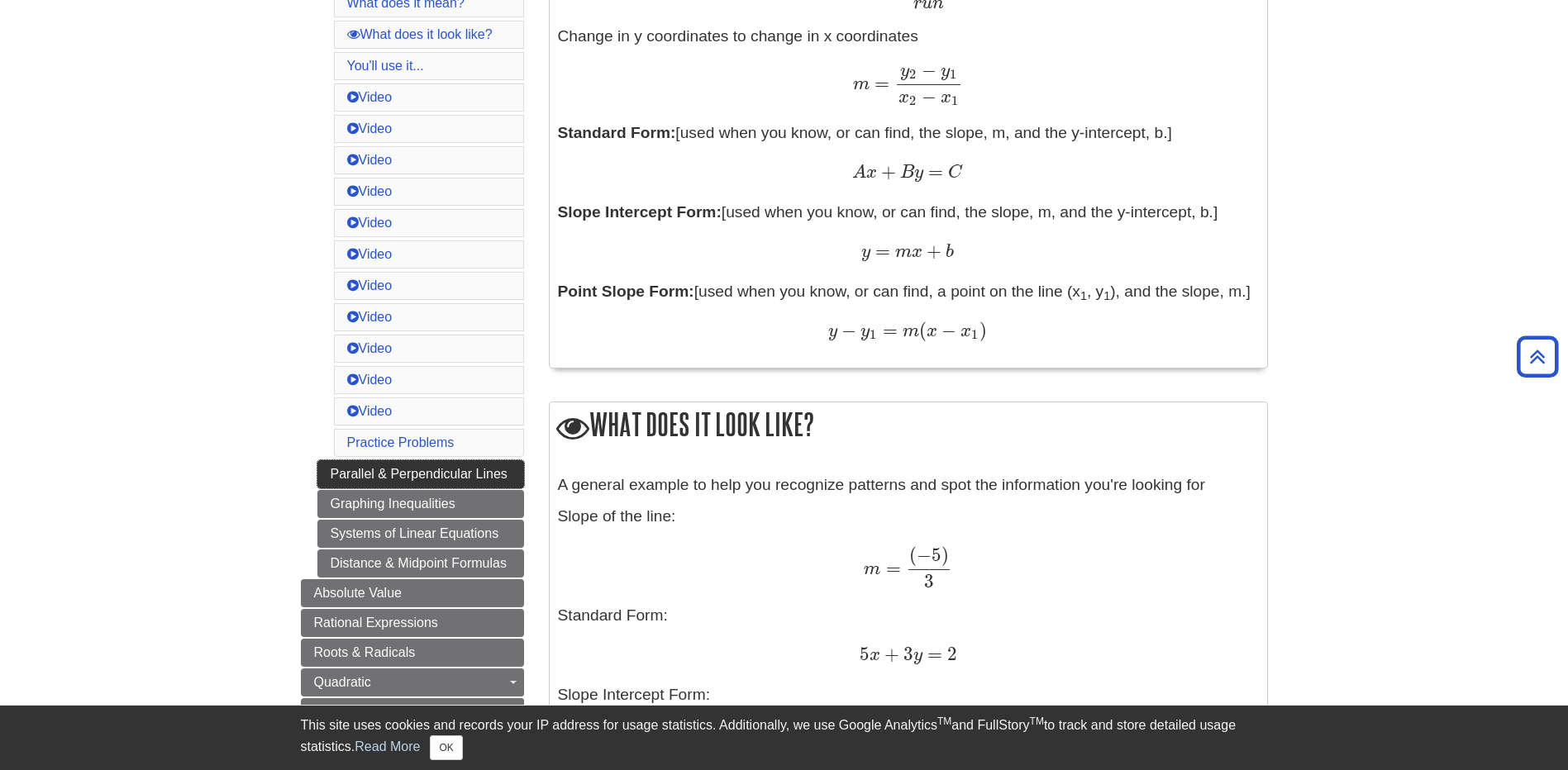
click at [361, 477] on link "Parallel & Perpendicular Lines" at bounding box center [421, 474] width 207 height 28
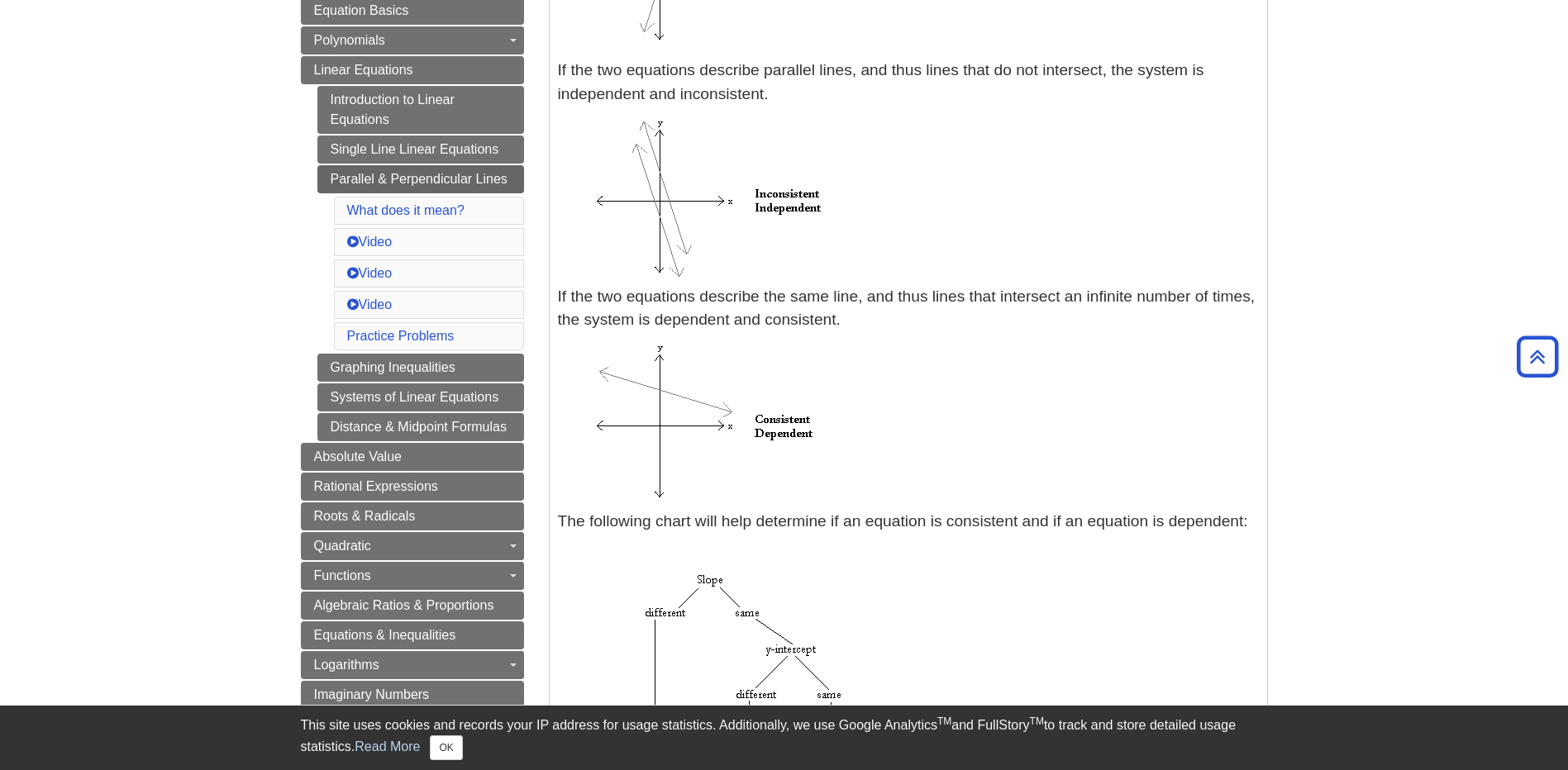
scroll to position [248, 0]
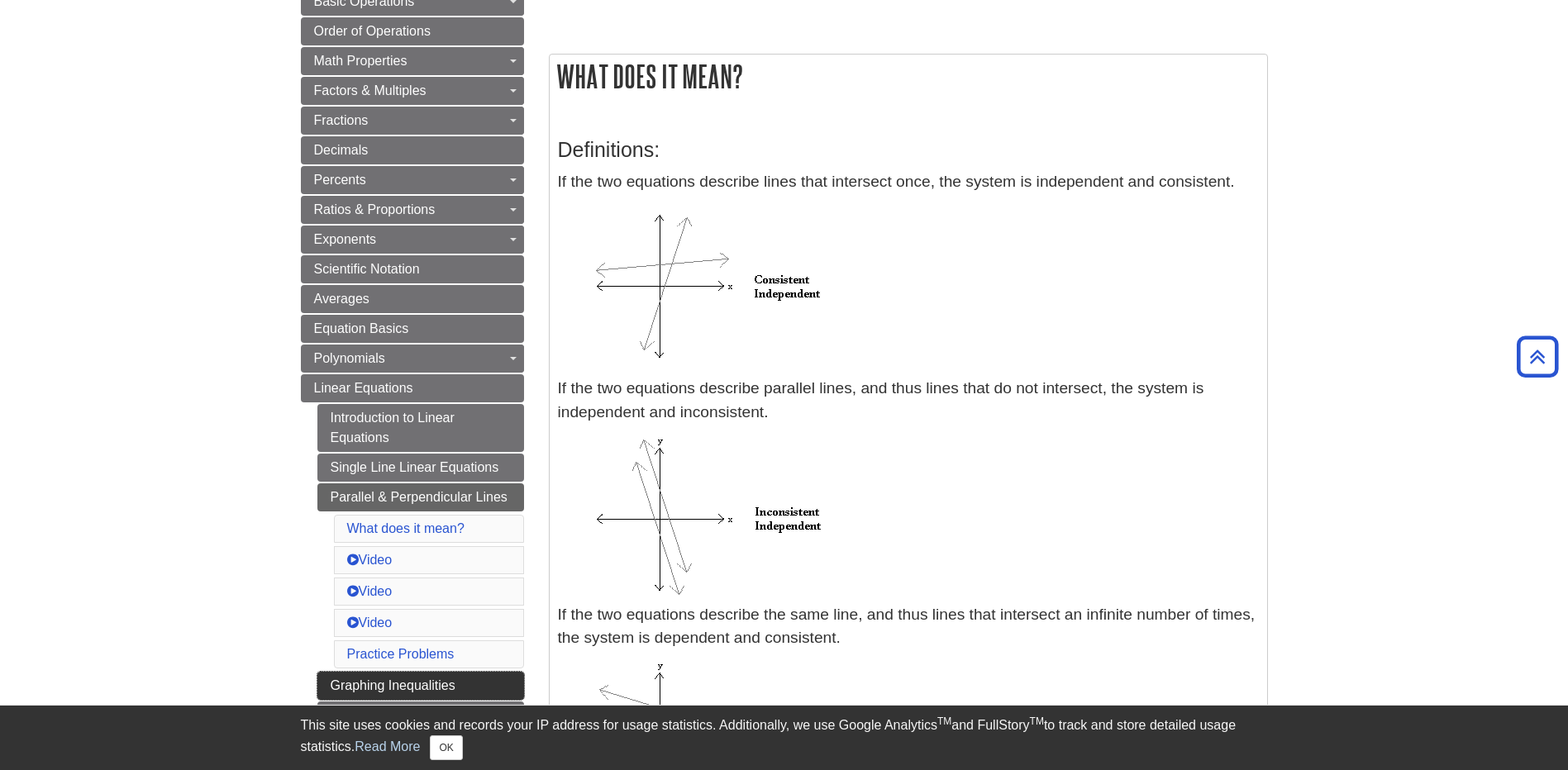
click at [411, 688] on link "Graphing Inequalities" at bounding box center [421, 686] width 207 height 28
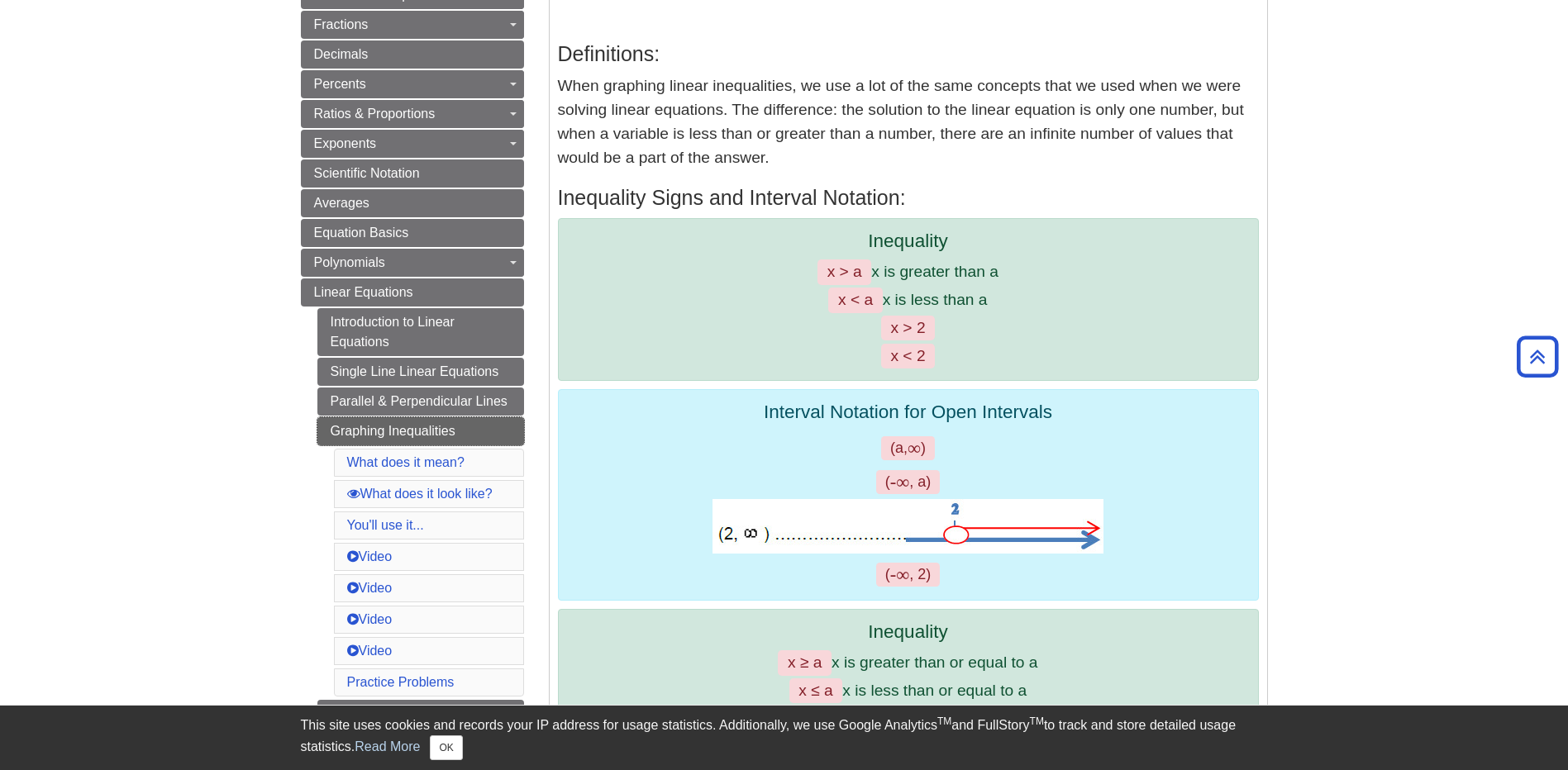
scroll to position [661, 0]
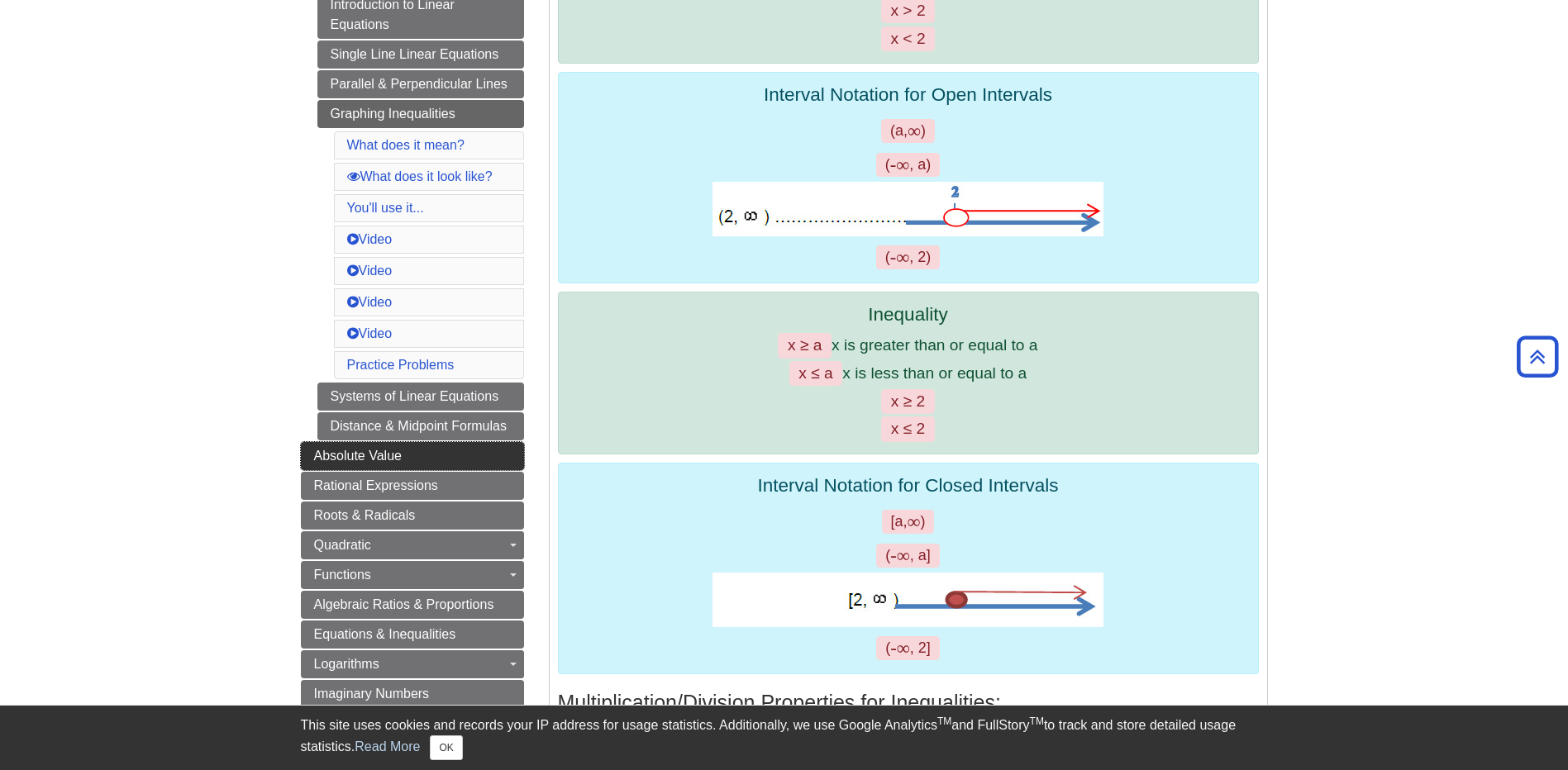
click at [364, 455] on span "Absolute Value" at bounding box center [358, 456] width 88 height 14
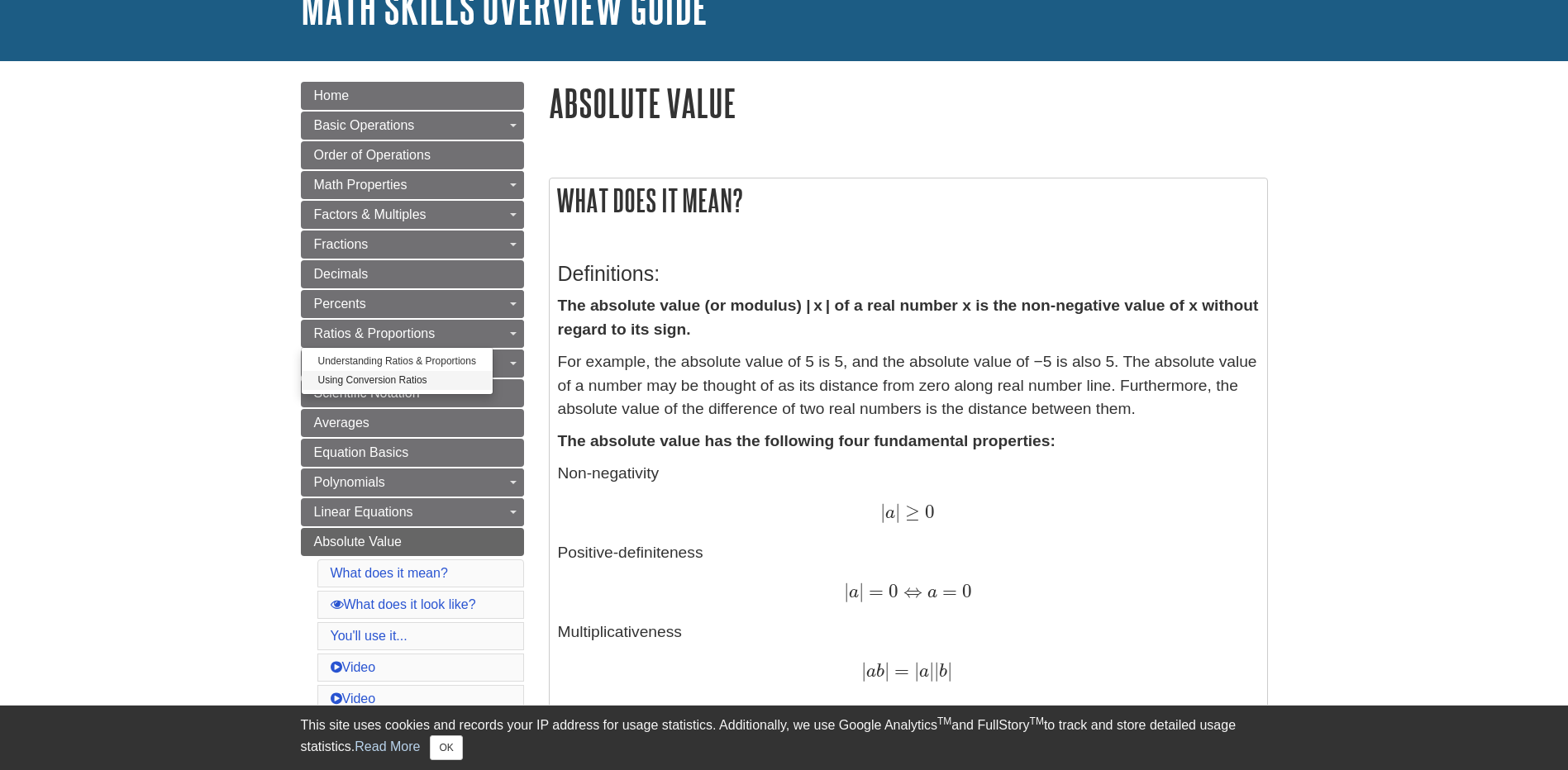
scroll to position [413, 0]
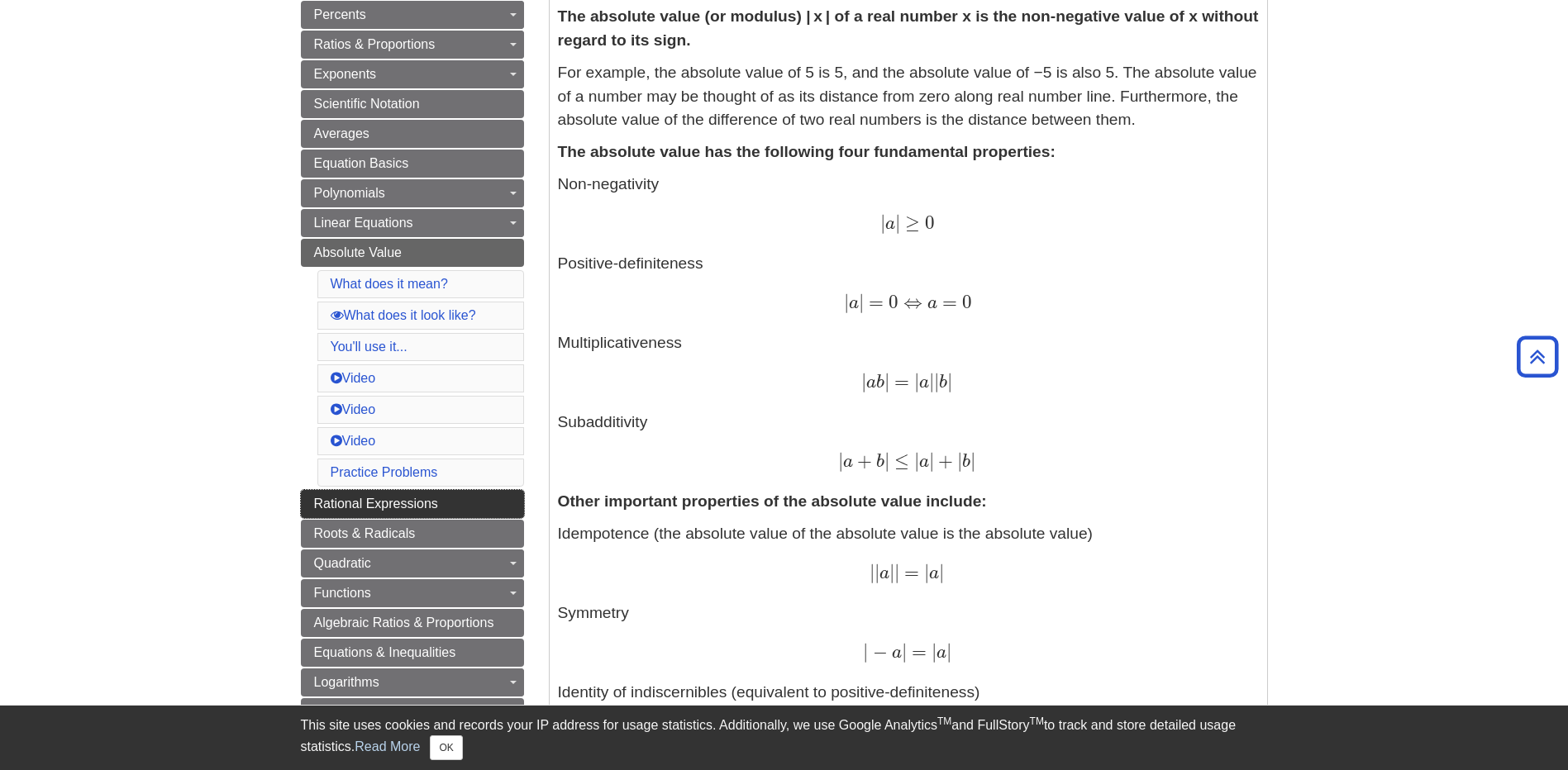
click at [365, 513] on link "Rational Expressions" at bounding box center [412, 504] width 223 height 28
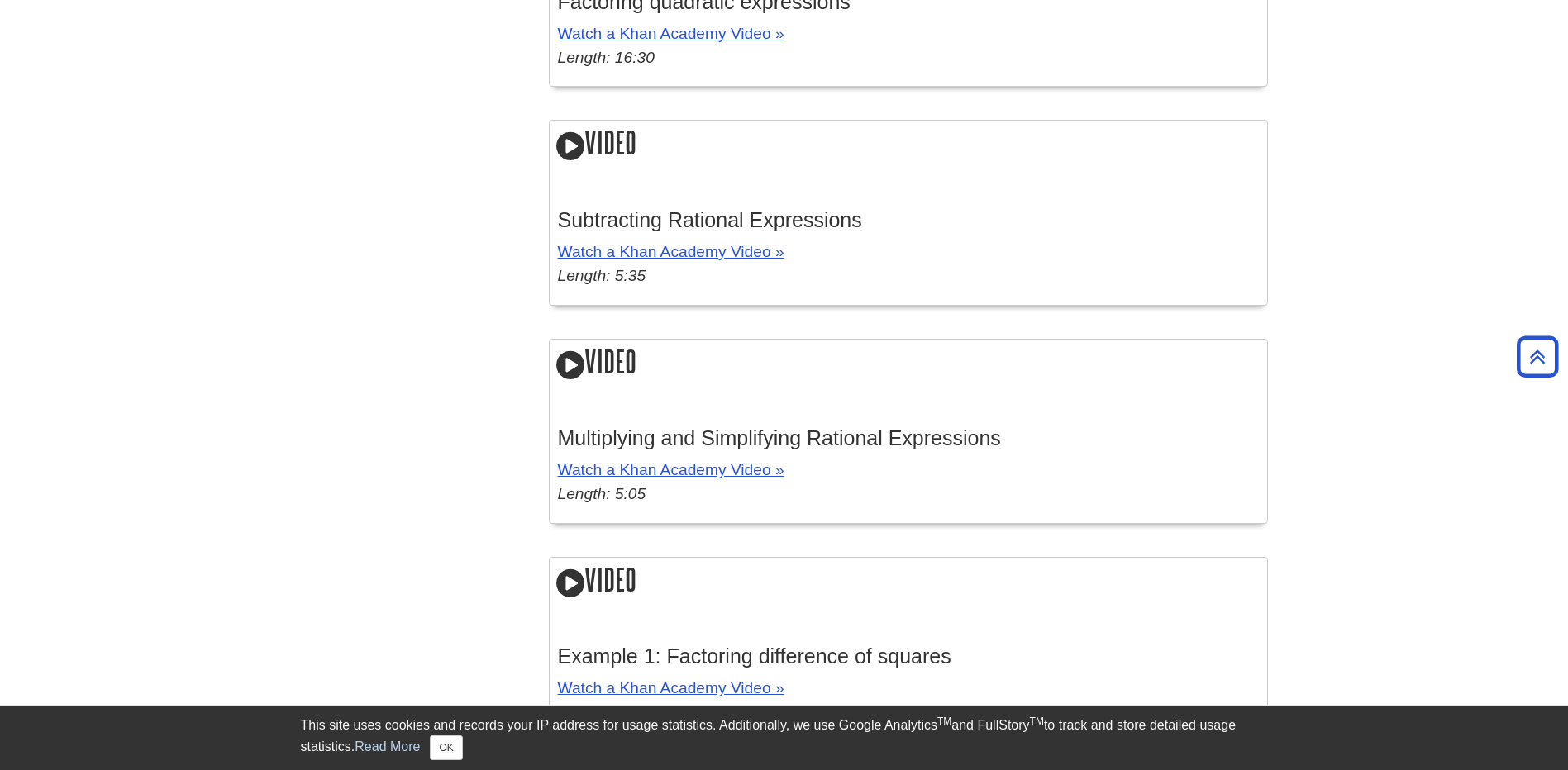
scroll to position [2148, 0]
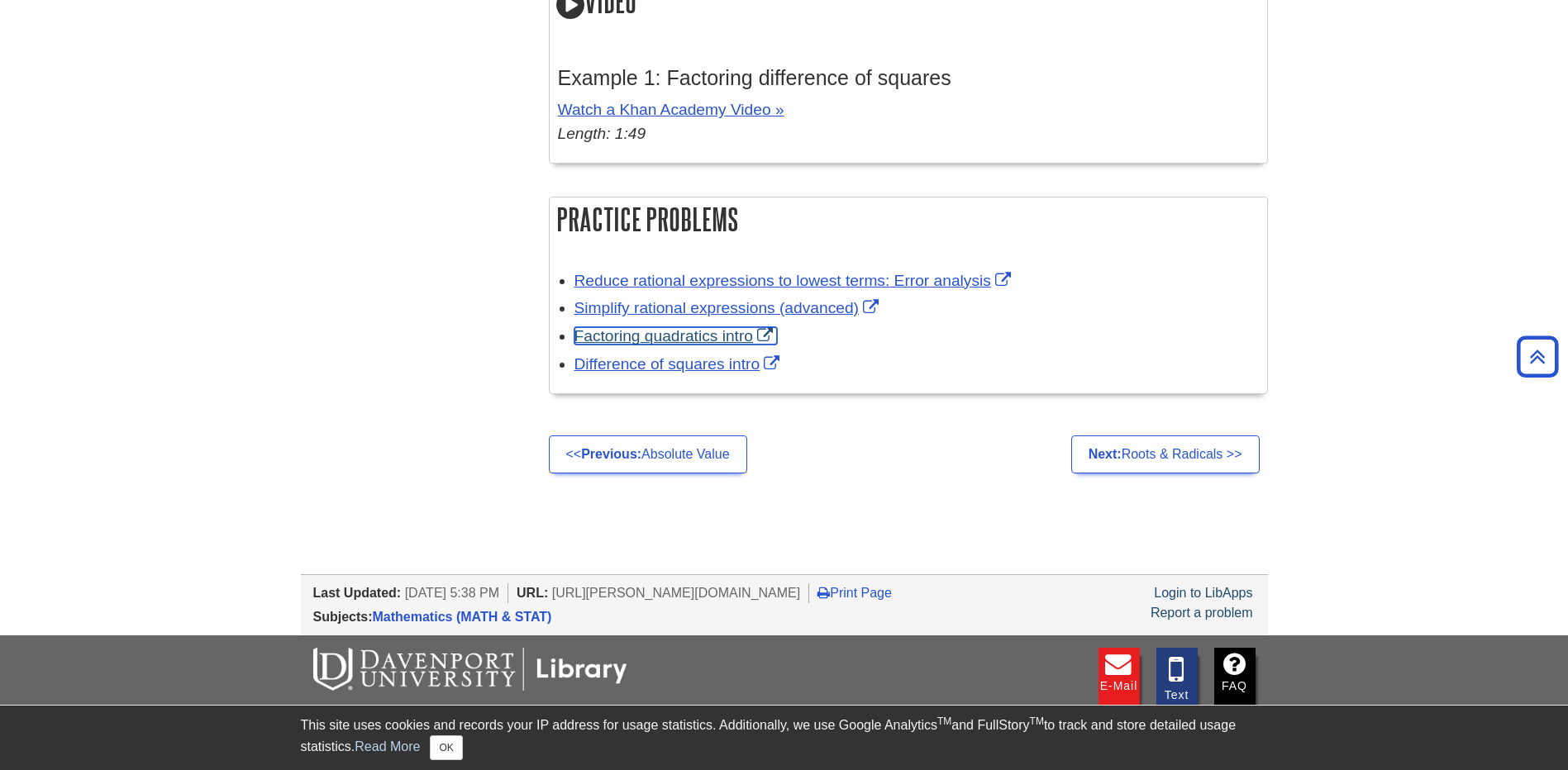
click at [624, 336] on link "Factoring quadratics intro" at bounding box center [675, 336] width 204 height 18
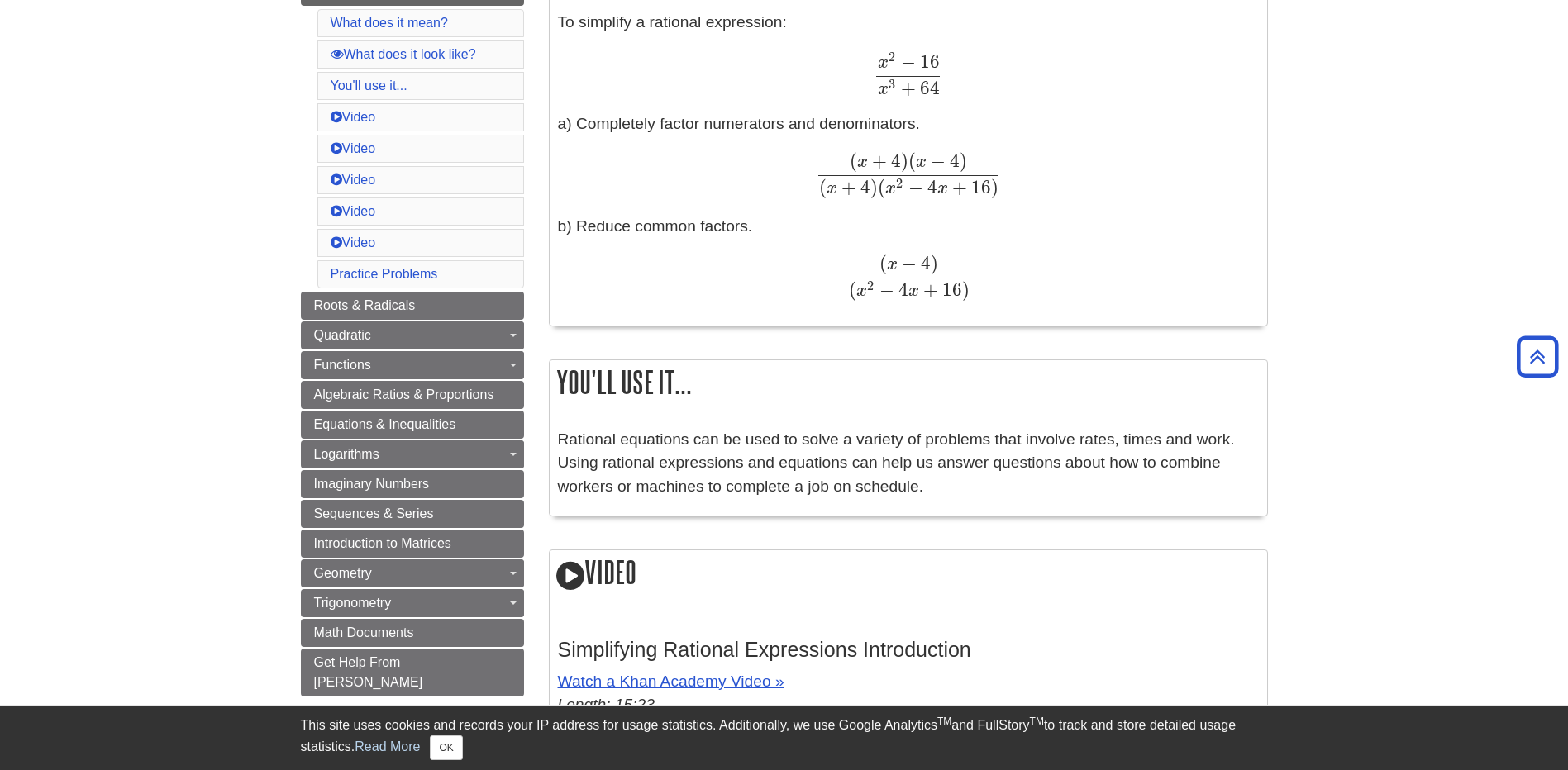
scroll to position [578, 0]
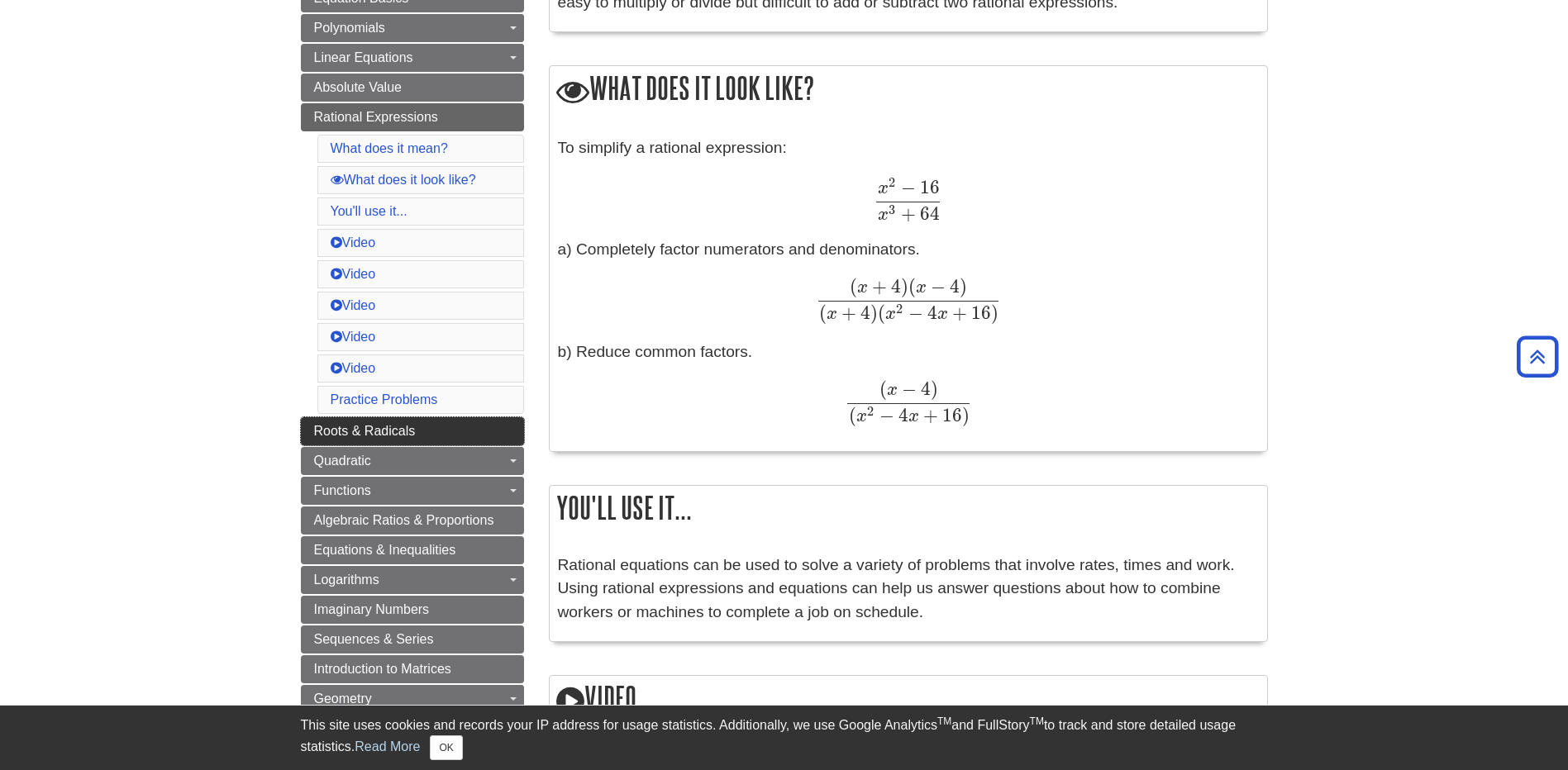
click at [348, 426] on span "Roots & Radicals" at bounding box center [365, 431] width 101 height 14
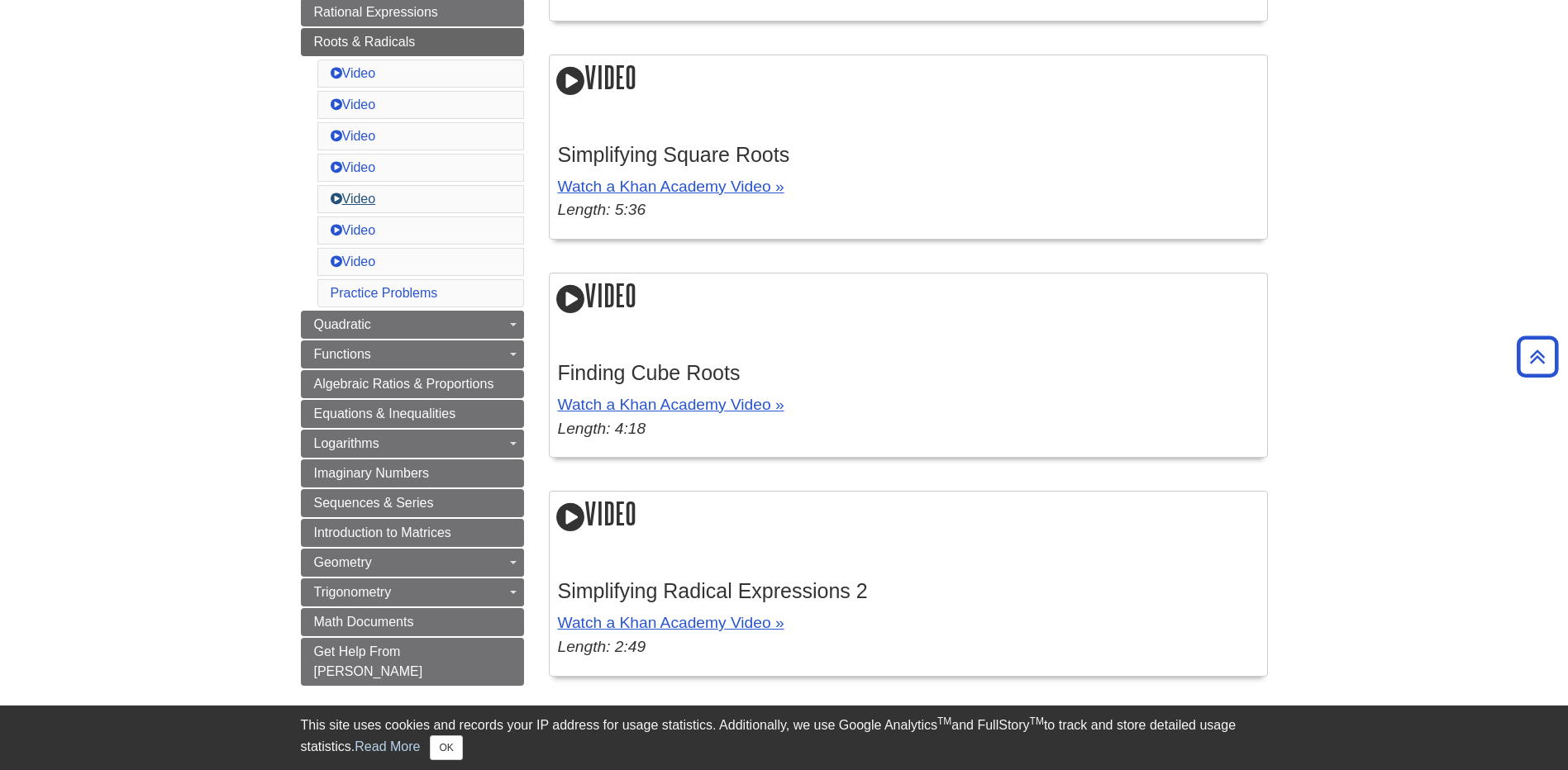
scroll to position [436, 0]
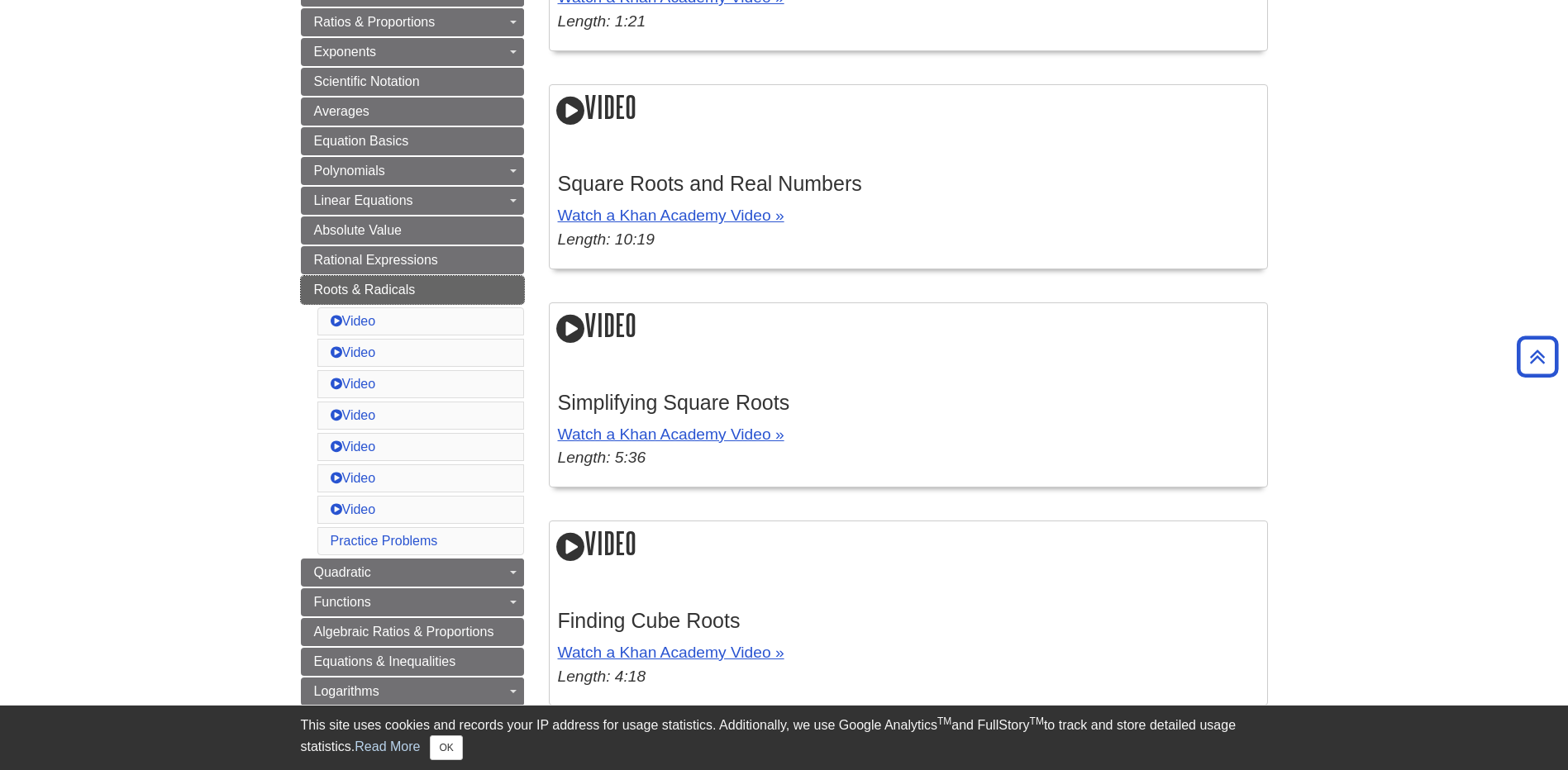
click at [360, 287] on span "Roots & Radicals" at bounding box center [365, 289] width 101 height 14
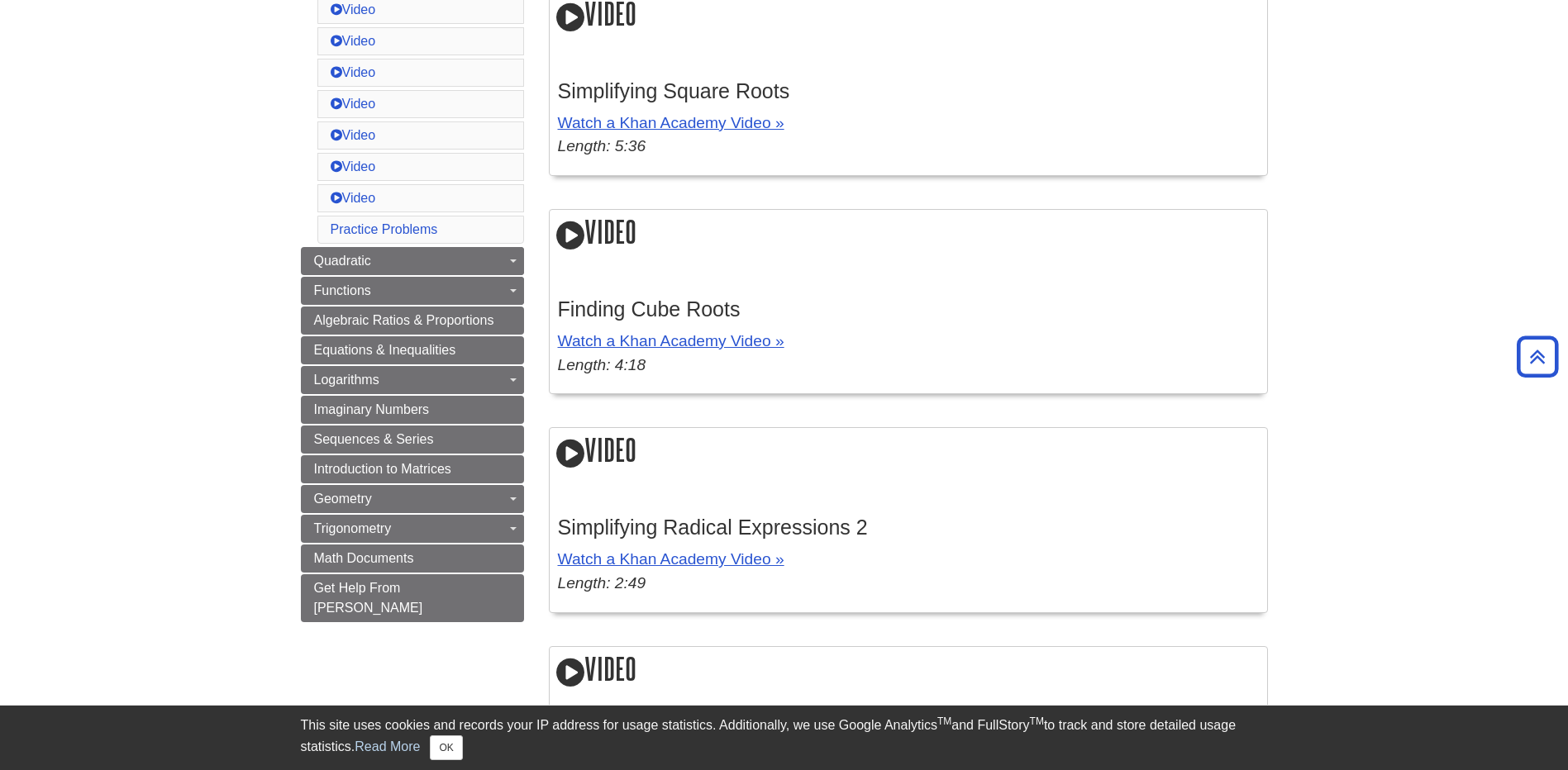
scroll to position [578, 0]
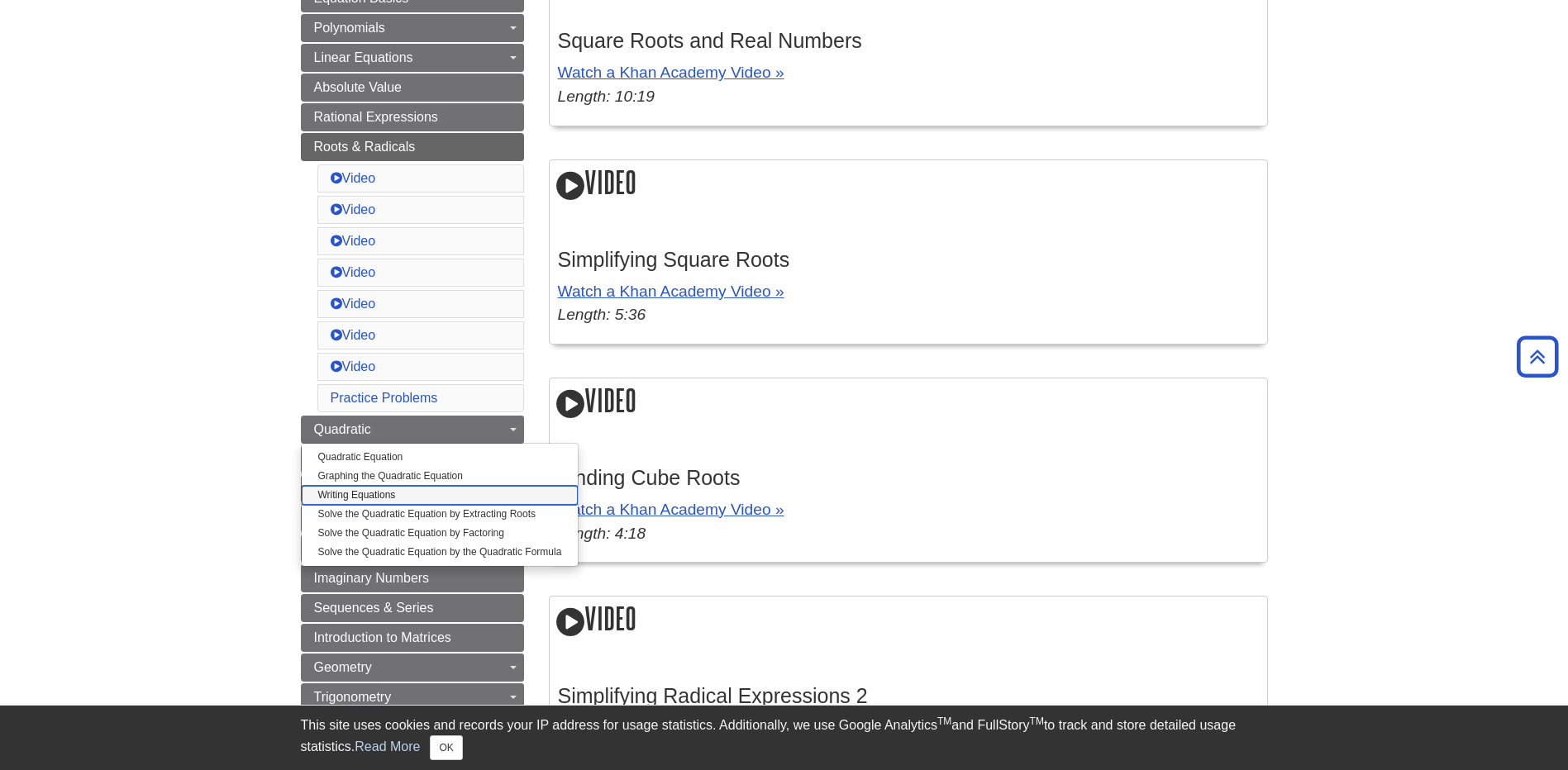
click at [367, 488] on link "Writing Equations" at bounding box center [440, 495] width 277 height 19
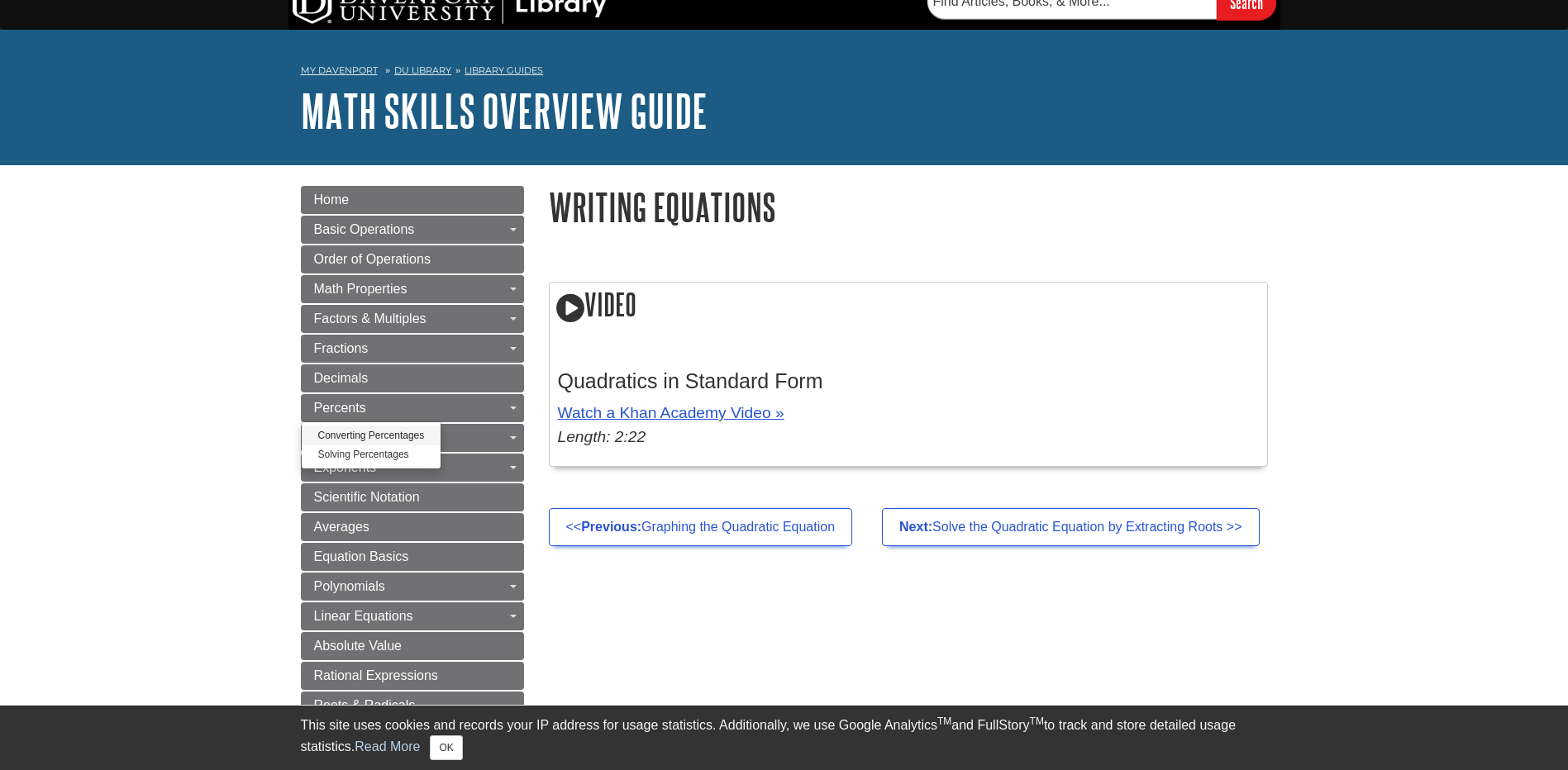
scroll to position [165, 0]
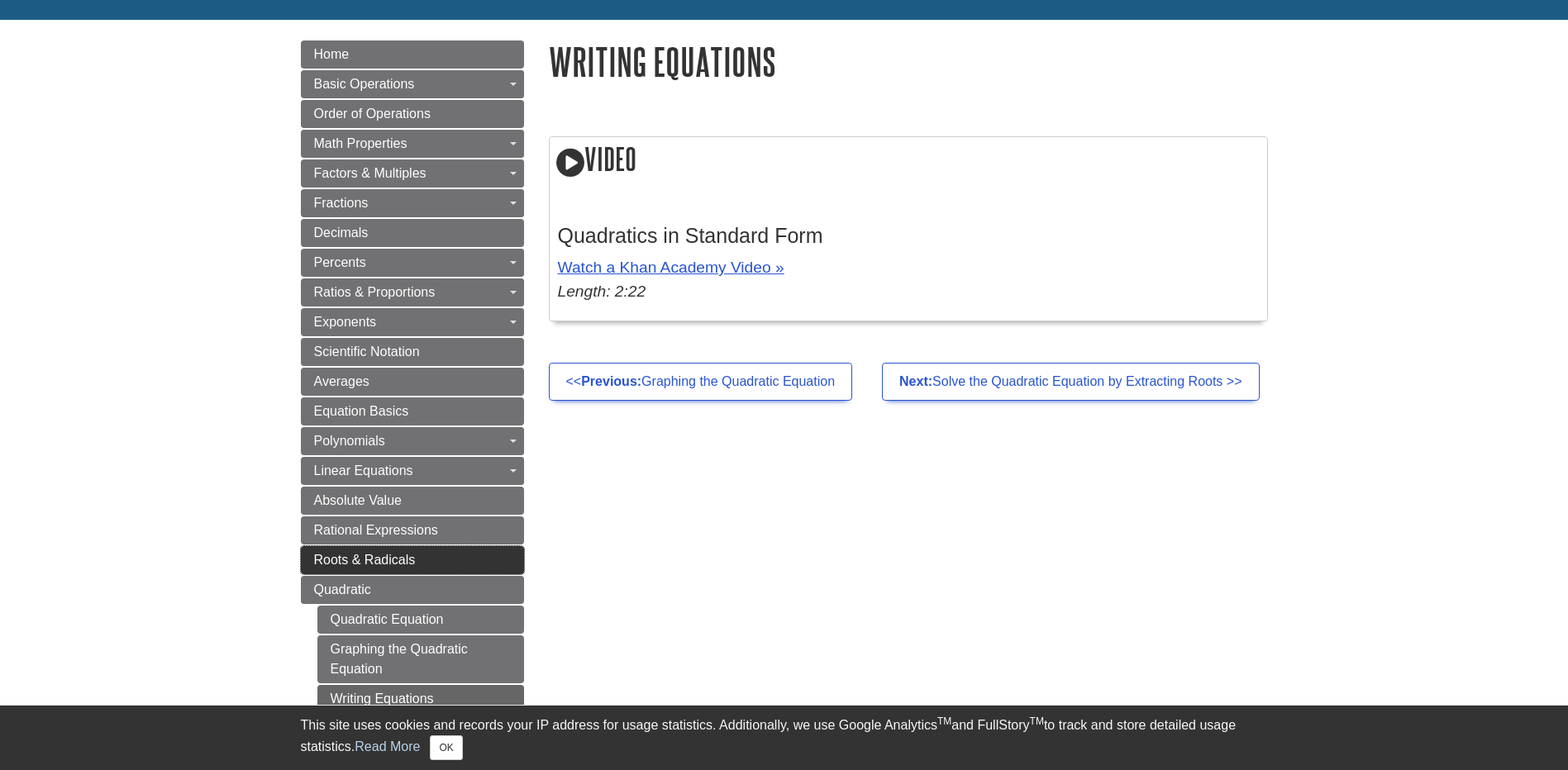
click at [495, 561] on link "Roots & Radicals" at bounding box center [412, 561] width 223 height 28
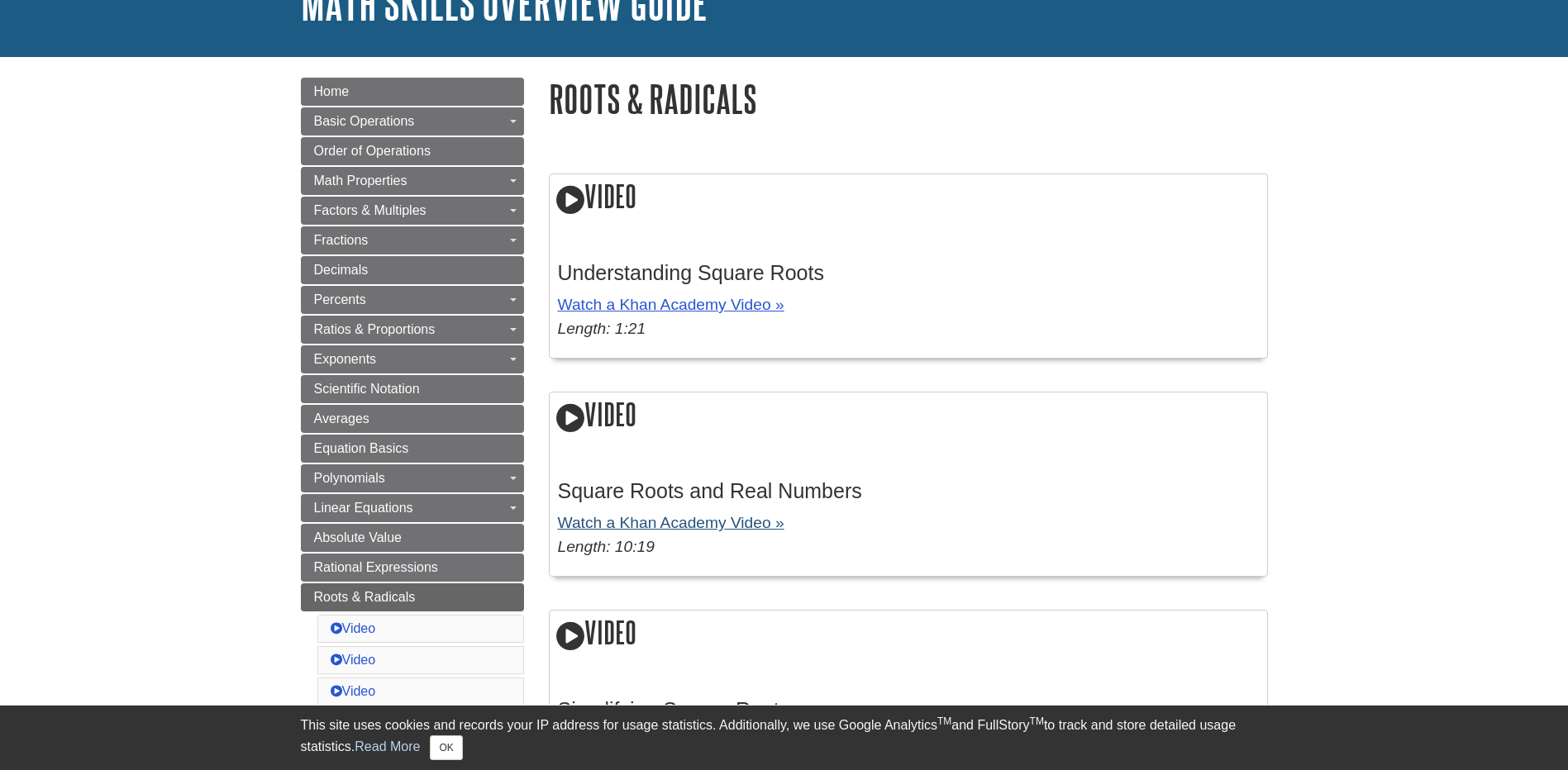
scroll to position [248, 0]
